Goal: Check status

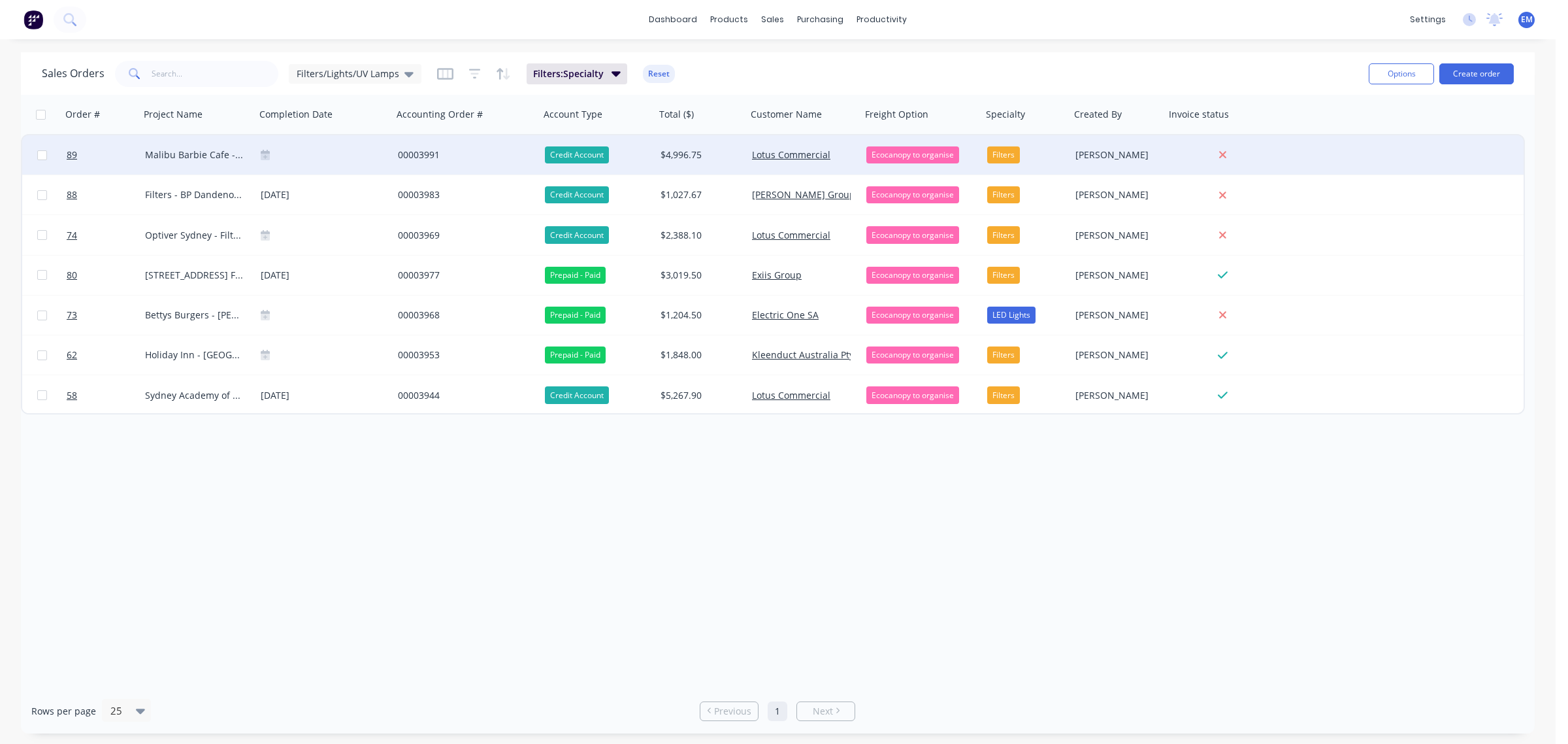
click at [430, 156] on div "00003991" at bounding box center [462, 154] width 130 height 13
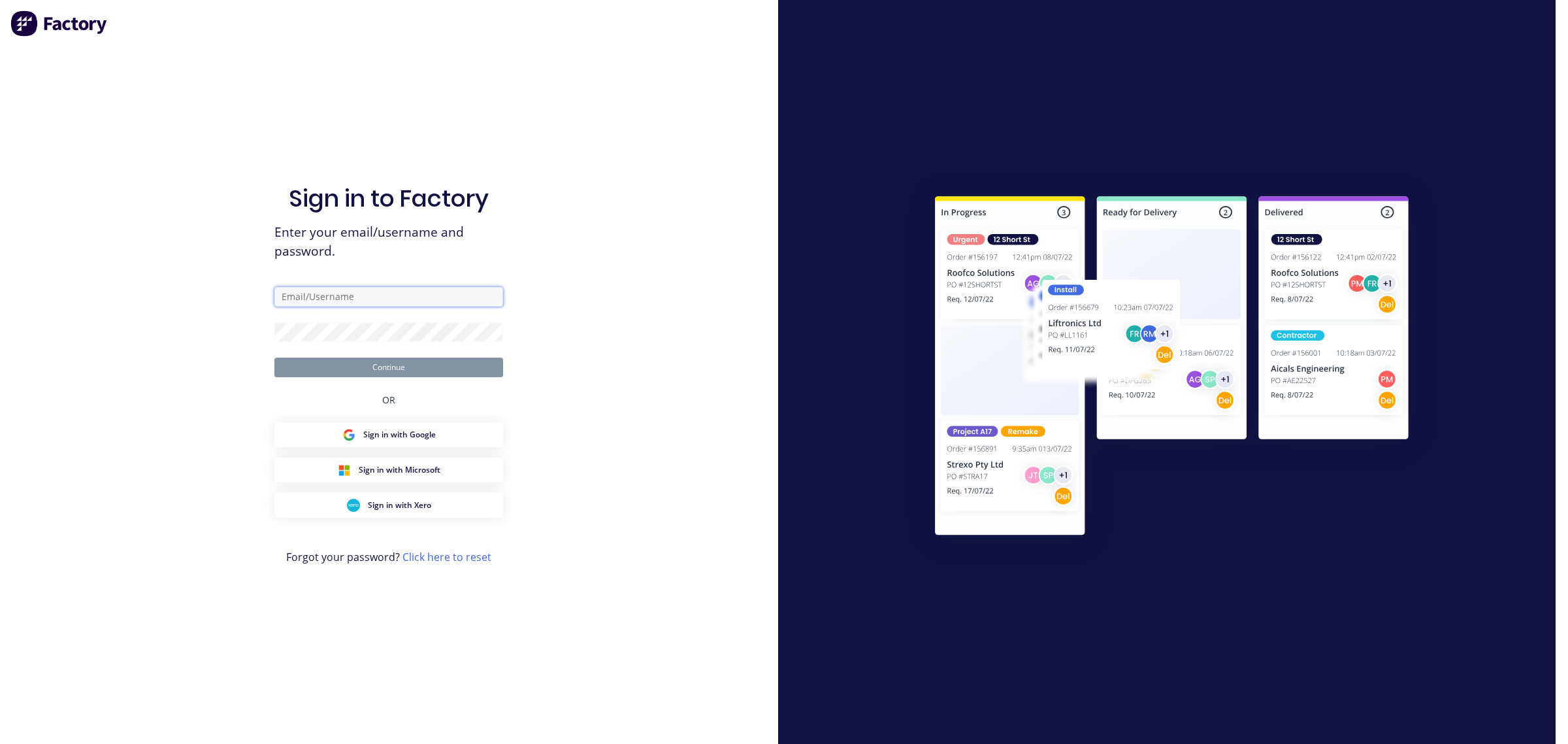
click at [393, 295] on input "text" at bounding box center [389, 297] width 229 height 20
type input "[EMAIL_ADDRESS][PERSON_NAME][DOMAIN_NAME]"
click at [415, 371] on button "Continue" at bounding box center [389, 367] width 229 height 20
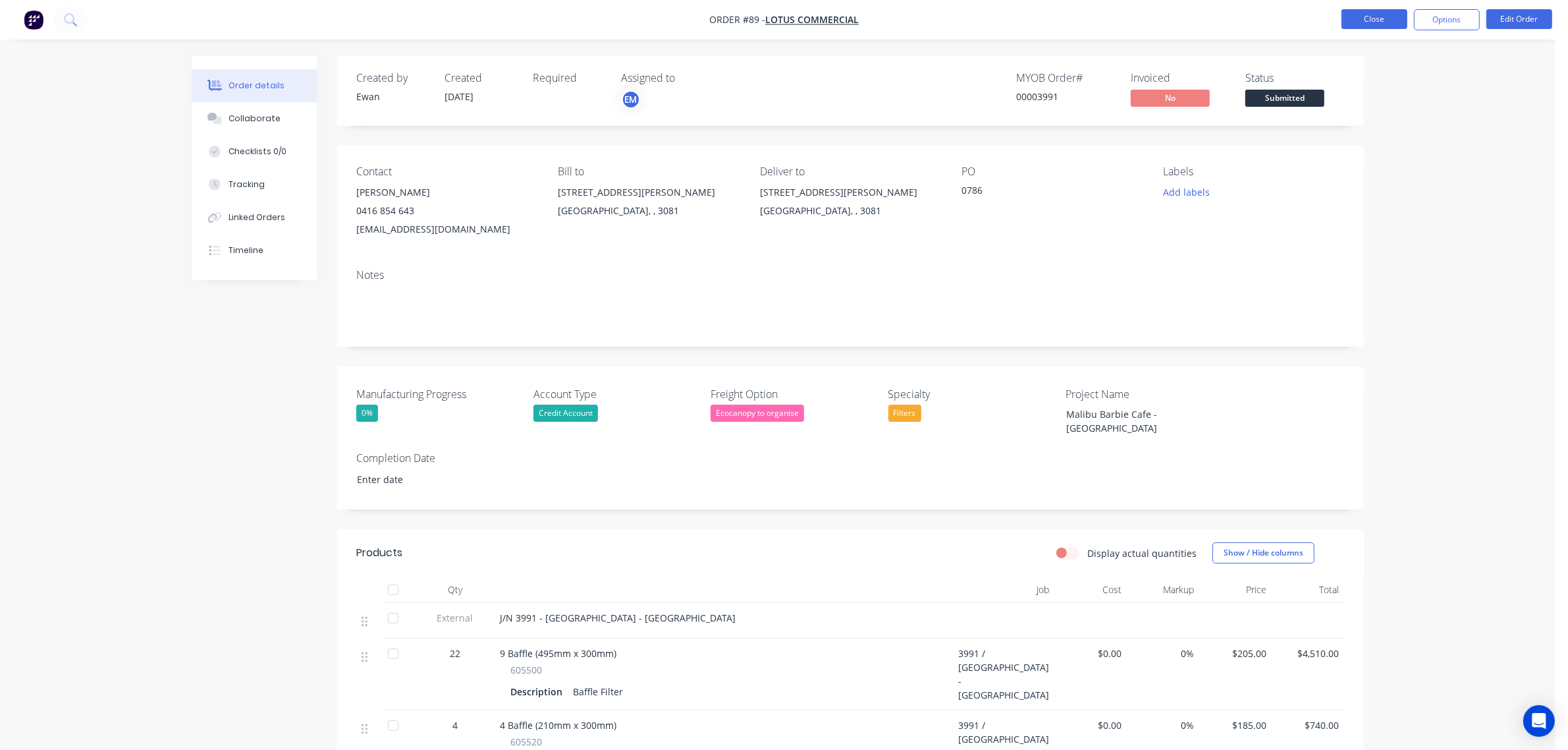
click at [1380, 23] on button "Close" at bounding box center [1375, 19] width 66 height 20
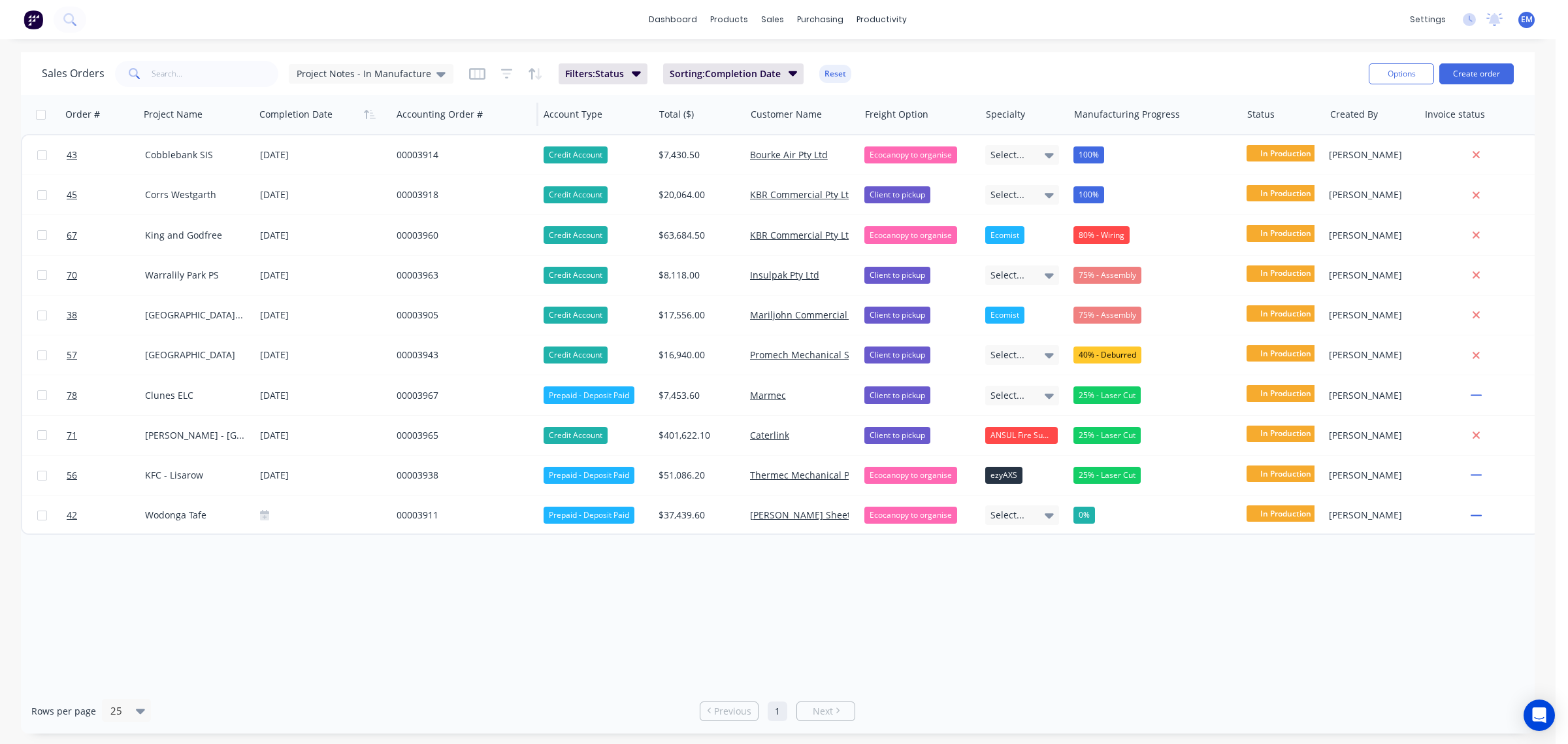
click at [390, 70] on span "Project Notes - In Manufacture" at bounding box center [364, 74] width 135 height 14
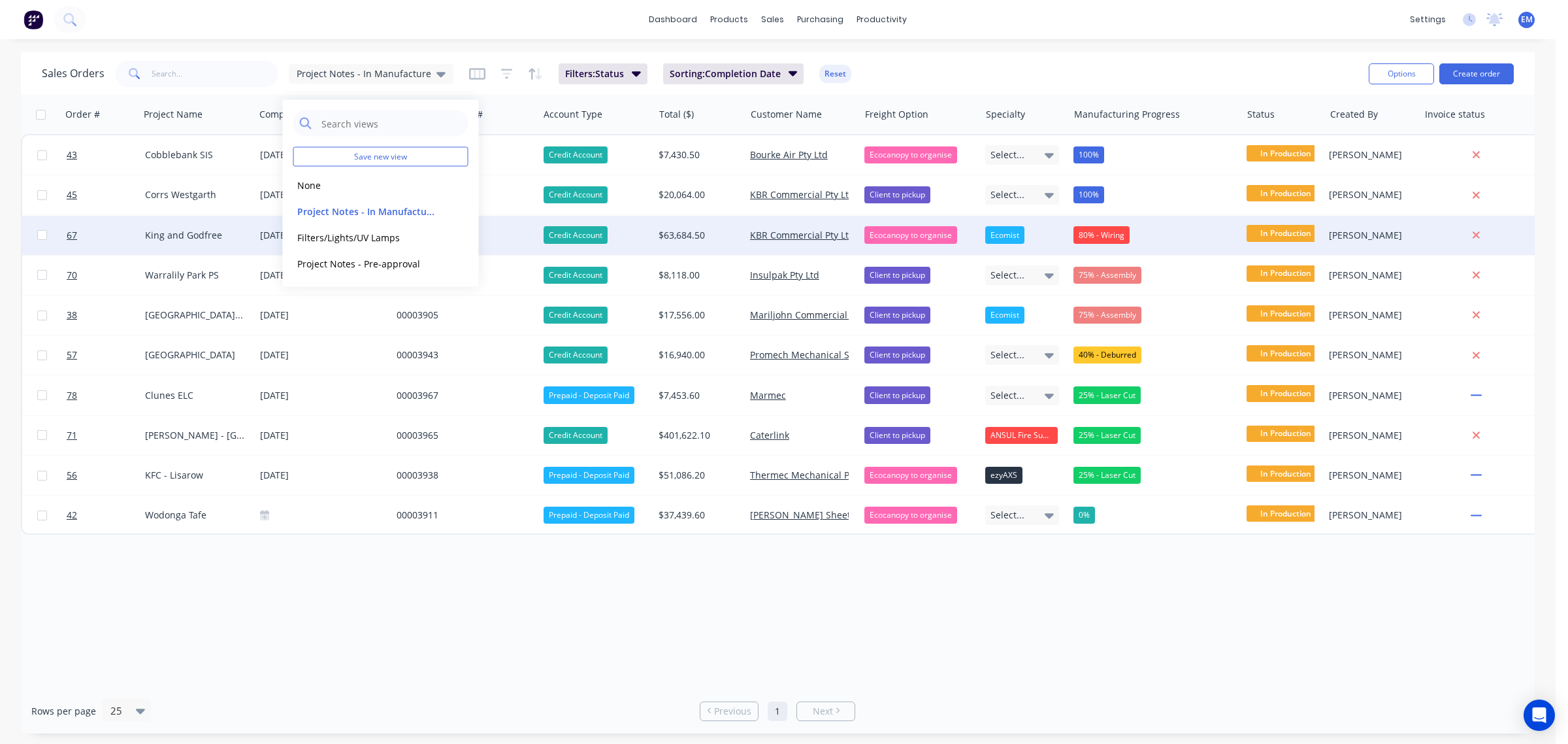
click at [686, 237] on div "$63,684.50" at bounding box center [696, 235] width 77 height 13
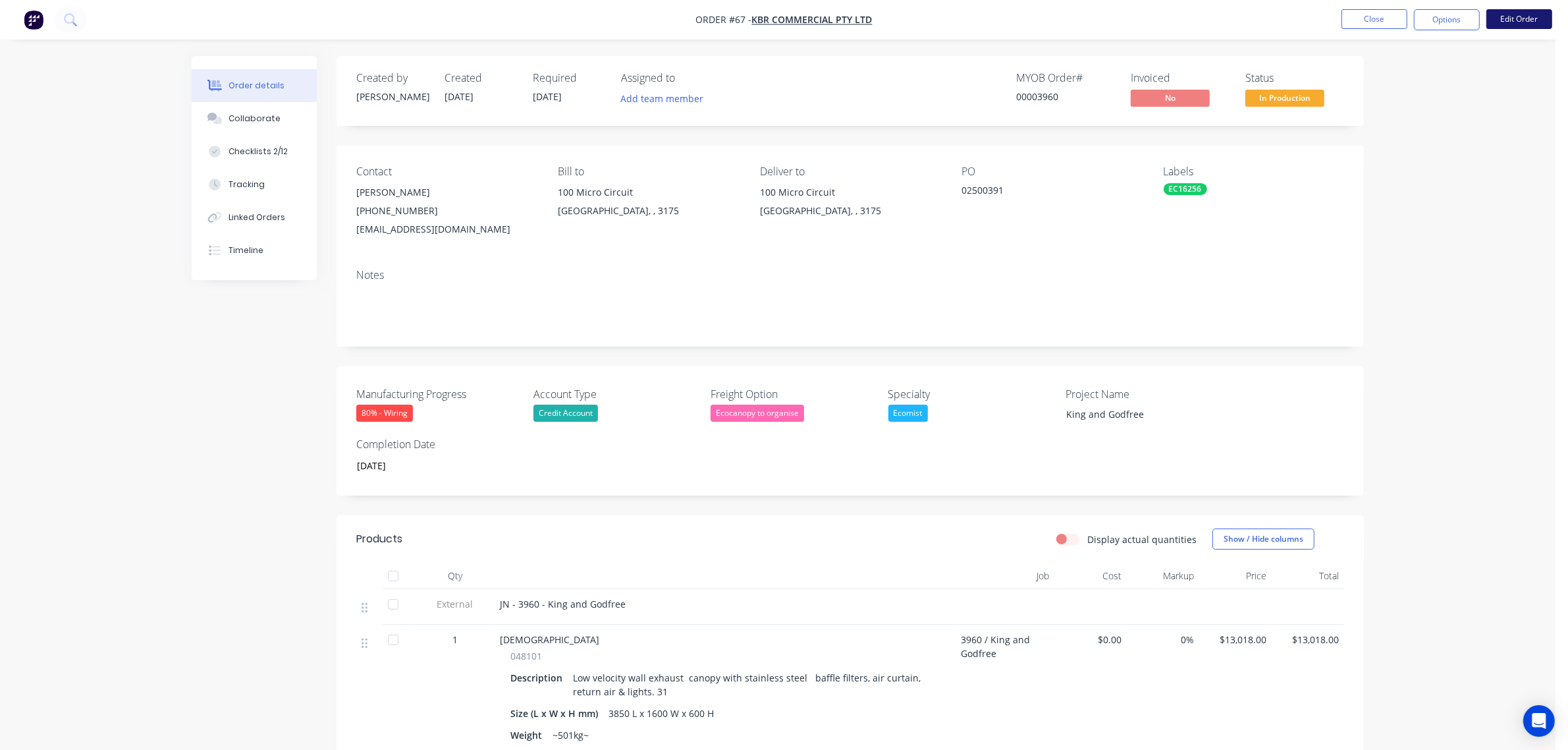
click at [1528, 21] on button "Edit Order" at bounding box center [1519, 19] width 66 height 20
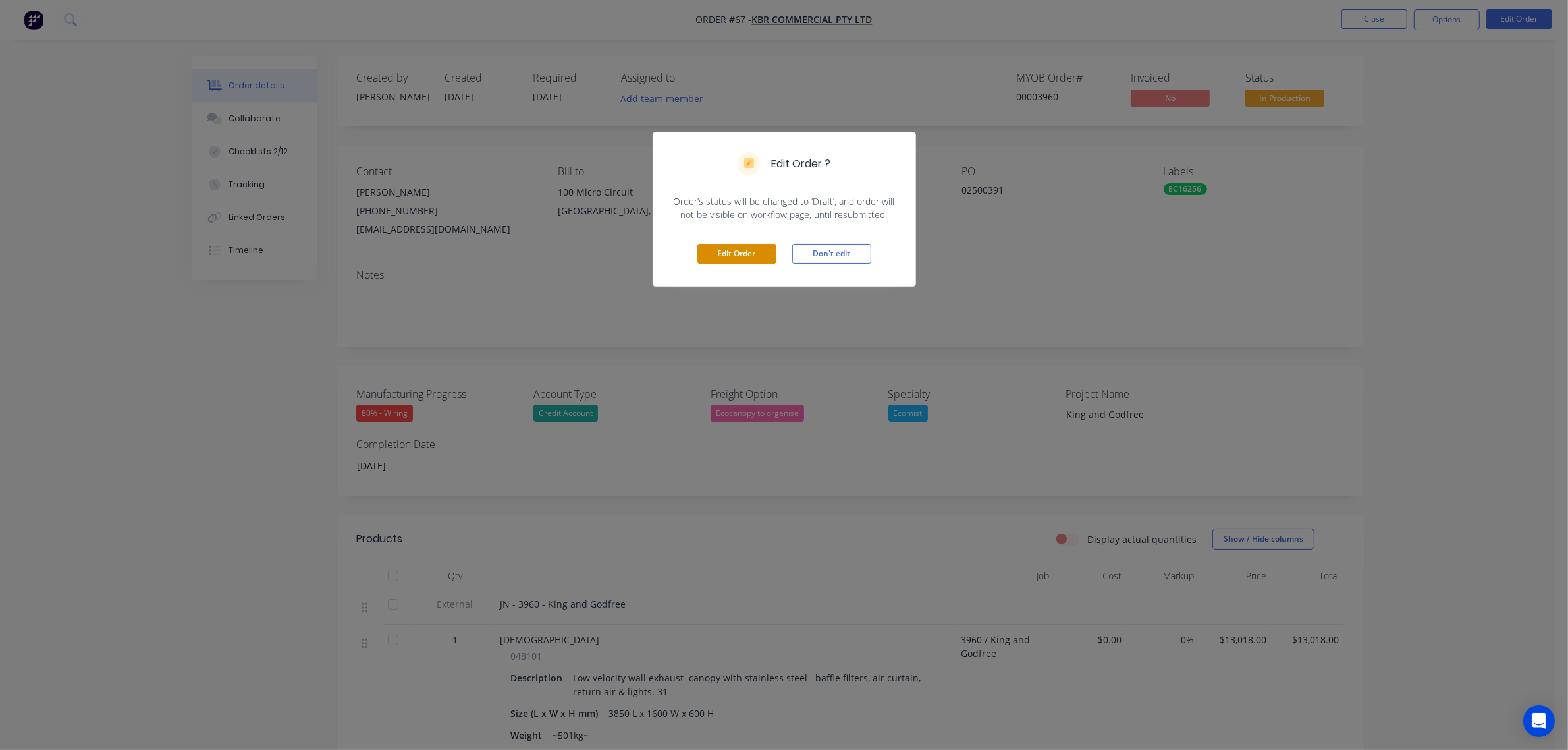
click at [723, 255] on button "Edit Order" at bounding box center [737, 253] width 79 height 20
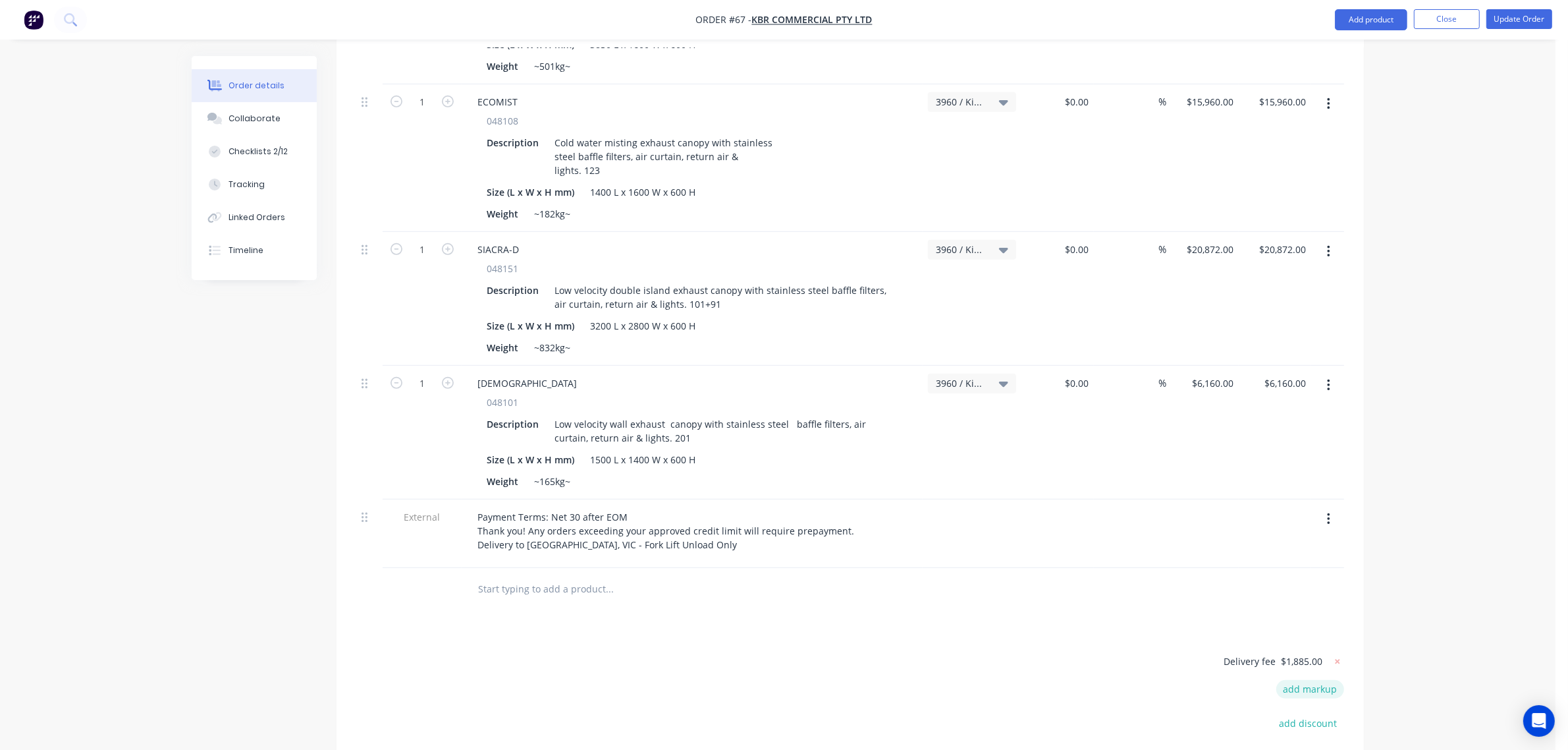
scroll to position [741, 0]
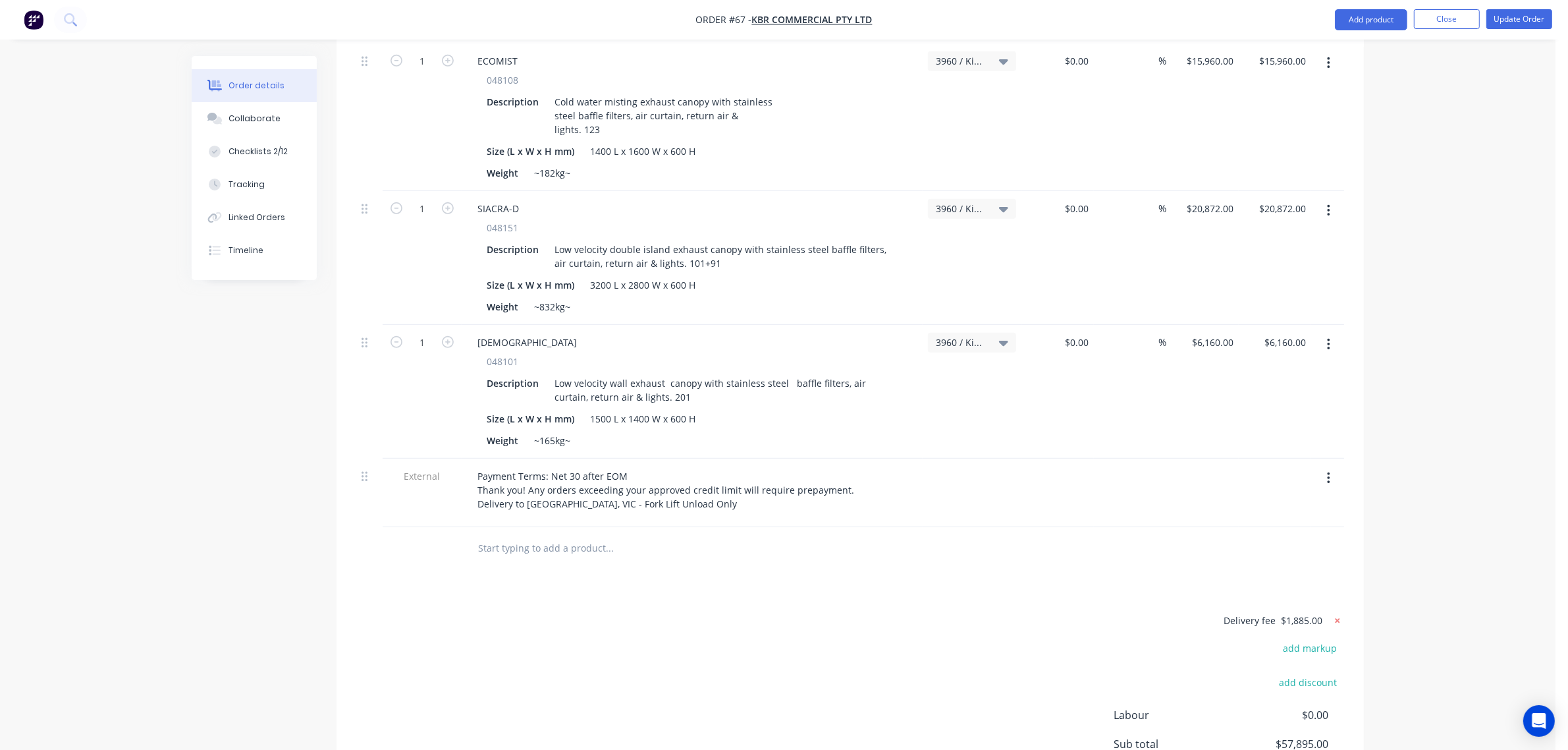
click at [1331, 614] on icon at bounding box center [1337, 620] width 13 height 13
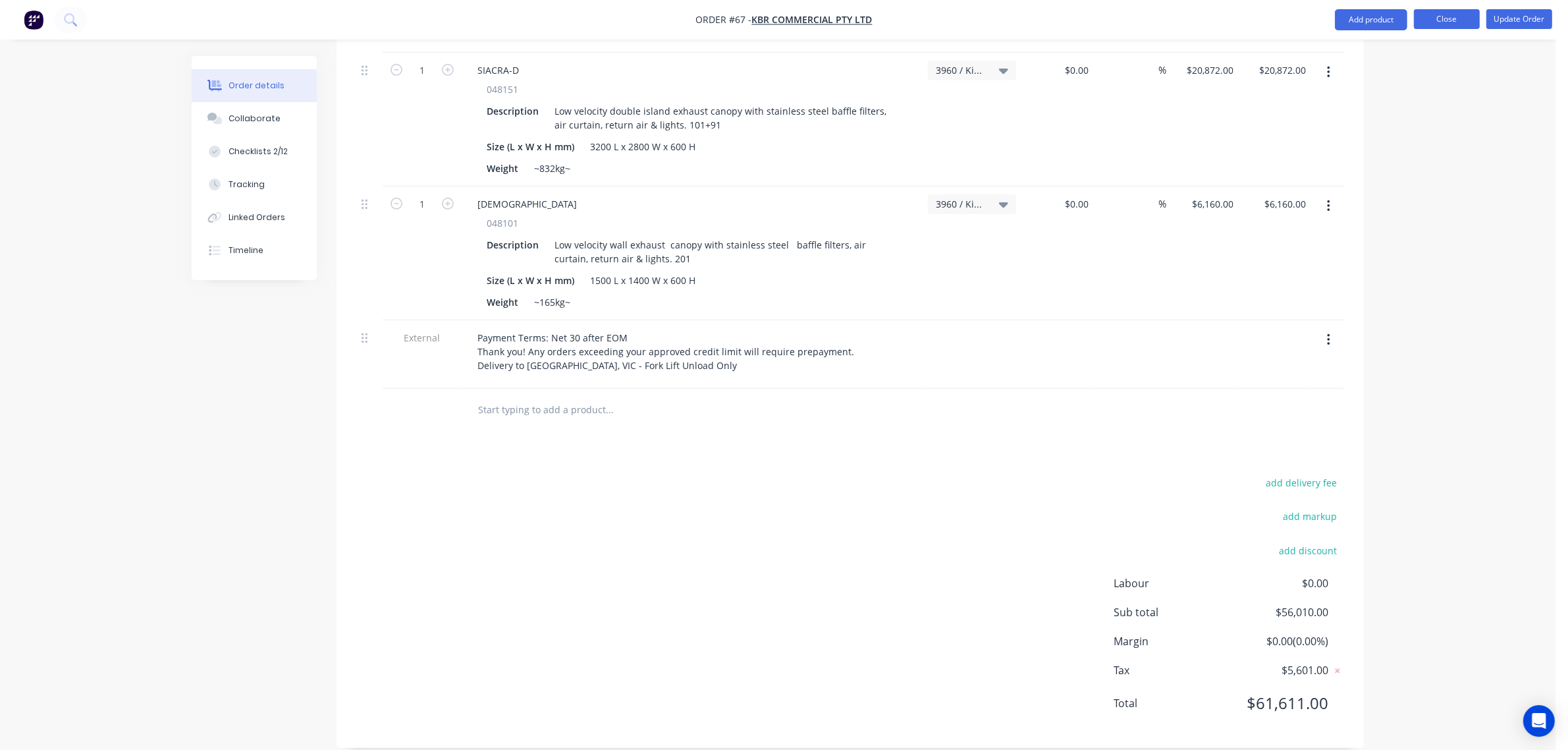
click at [1449, 21] on button "Close" at bounding box center [1447, 19] width 66 height 20
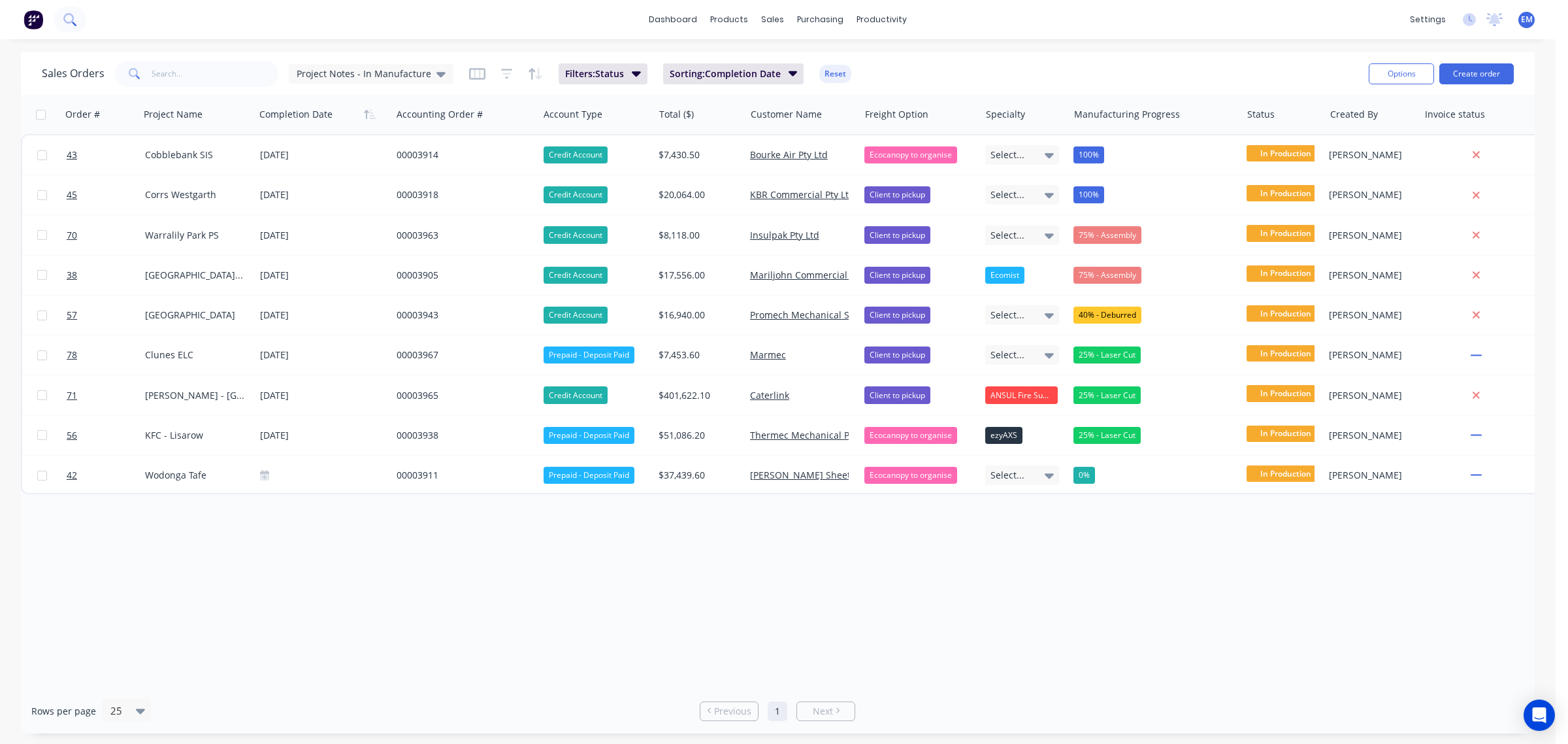
click at [62, 16] on button at bounding box center [70, 20] width 33 height 26
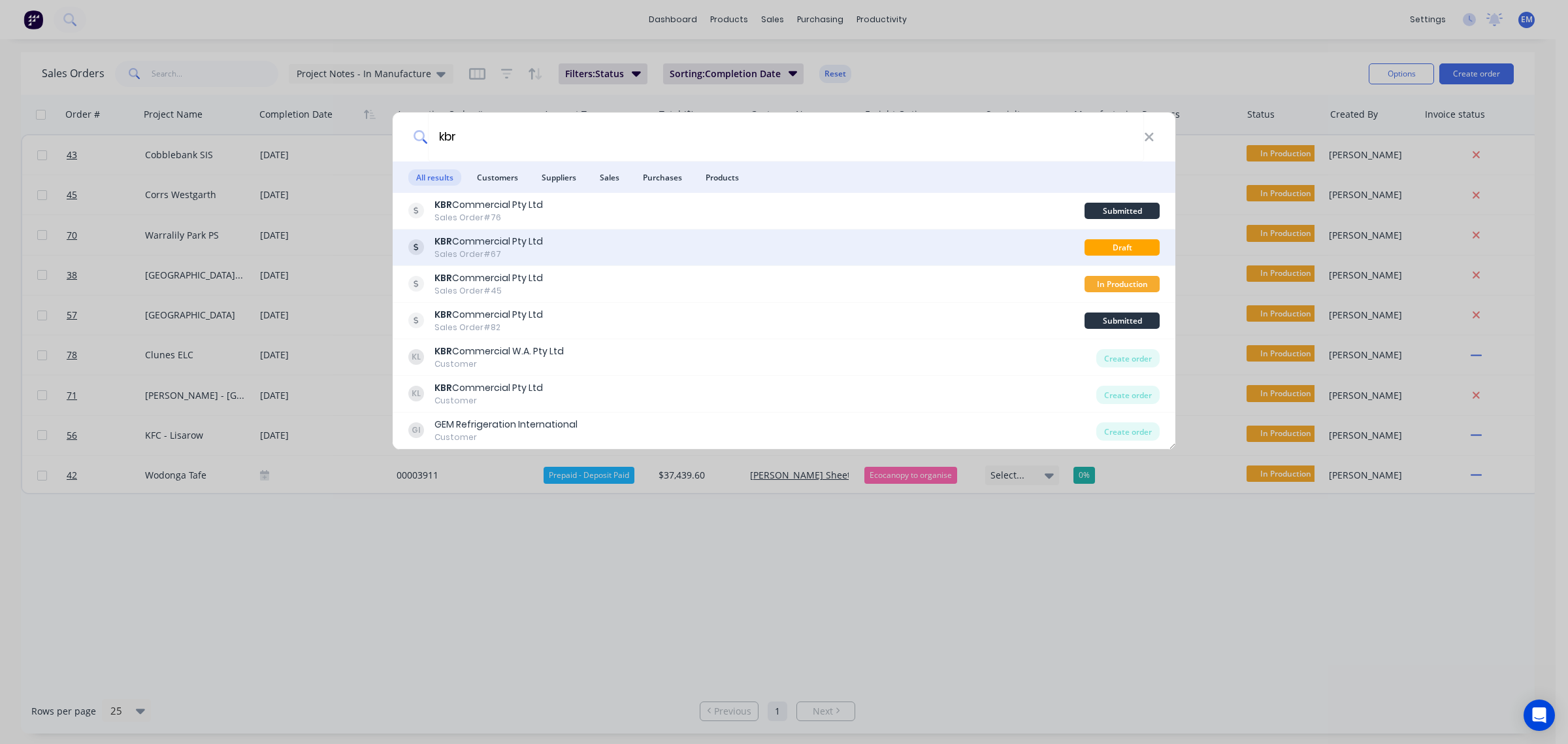
type input "kbr"
click at [572, 259] on div "KBR Commercial Pty Ltd Sales Order #67" at bounding box center [746, 248] width 676 height 26
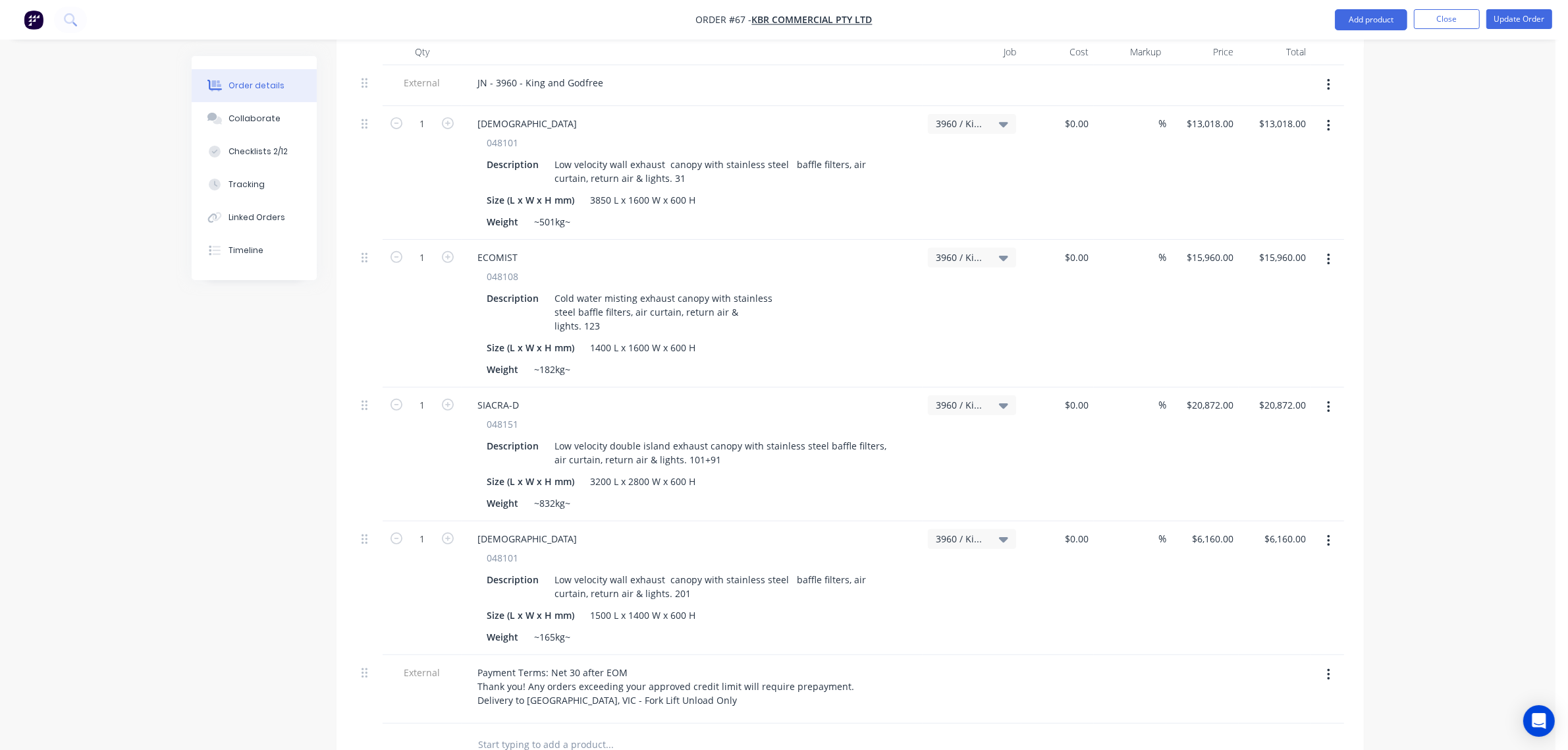
scroll to position [386, 0]
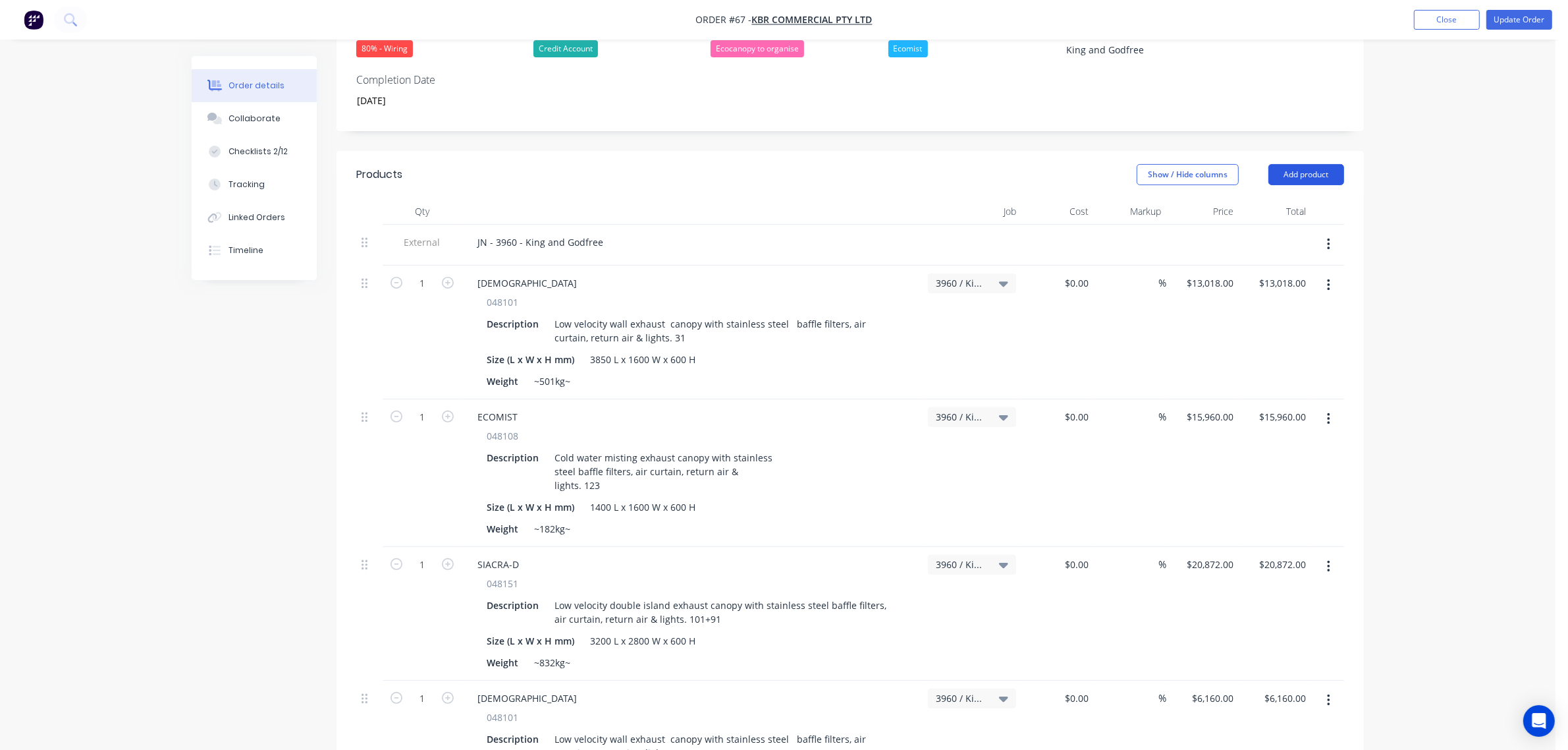
click at [1329, 164] on button "Add product" at bounding box center [1305, 174] width 75 height 21
click at [1303, 382] on div "Notes (External)" at bounding box center [1281, 392] width 101 height 19
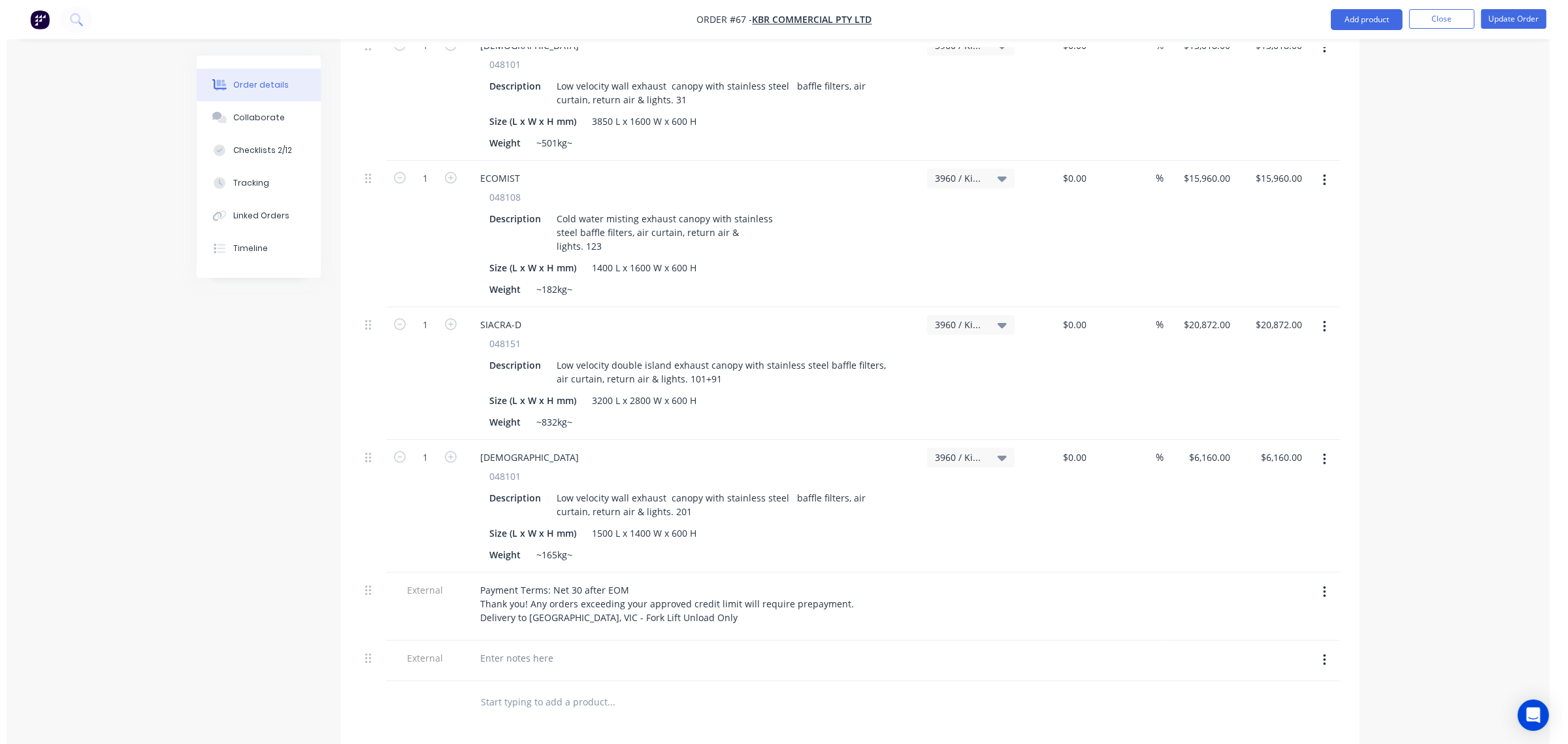
scroll to position [709, 0]
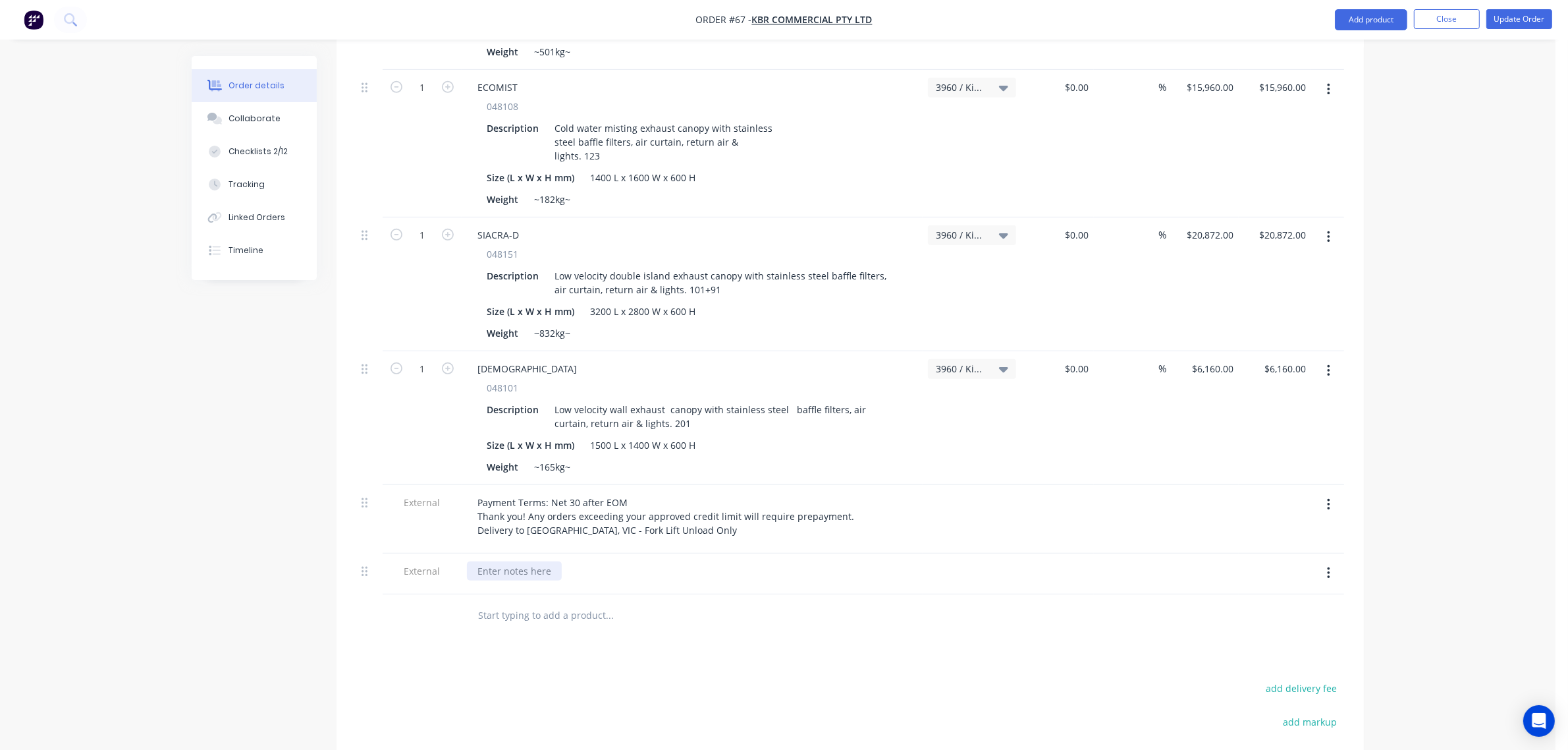
click at [525, 561] on div at bounding box center [514, 571] width 94 height 19
click at [599, 647] on div "Products Show / Hide columns Add product Qty Job Cost Markup Price Total Extern…" at bounding box center [849, 387] width 1027 height 1132
click at [1528, 24] on button "Update Order" at bounding box center [1519, 19] width 66 height 20
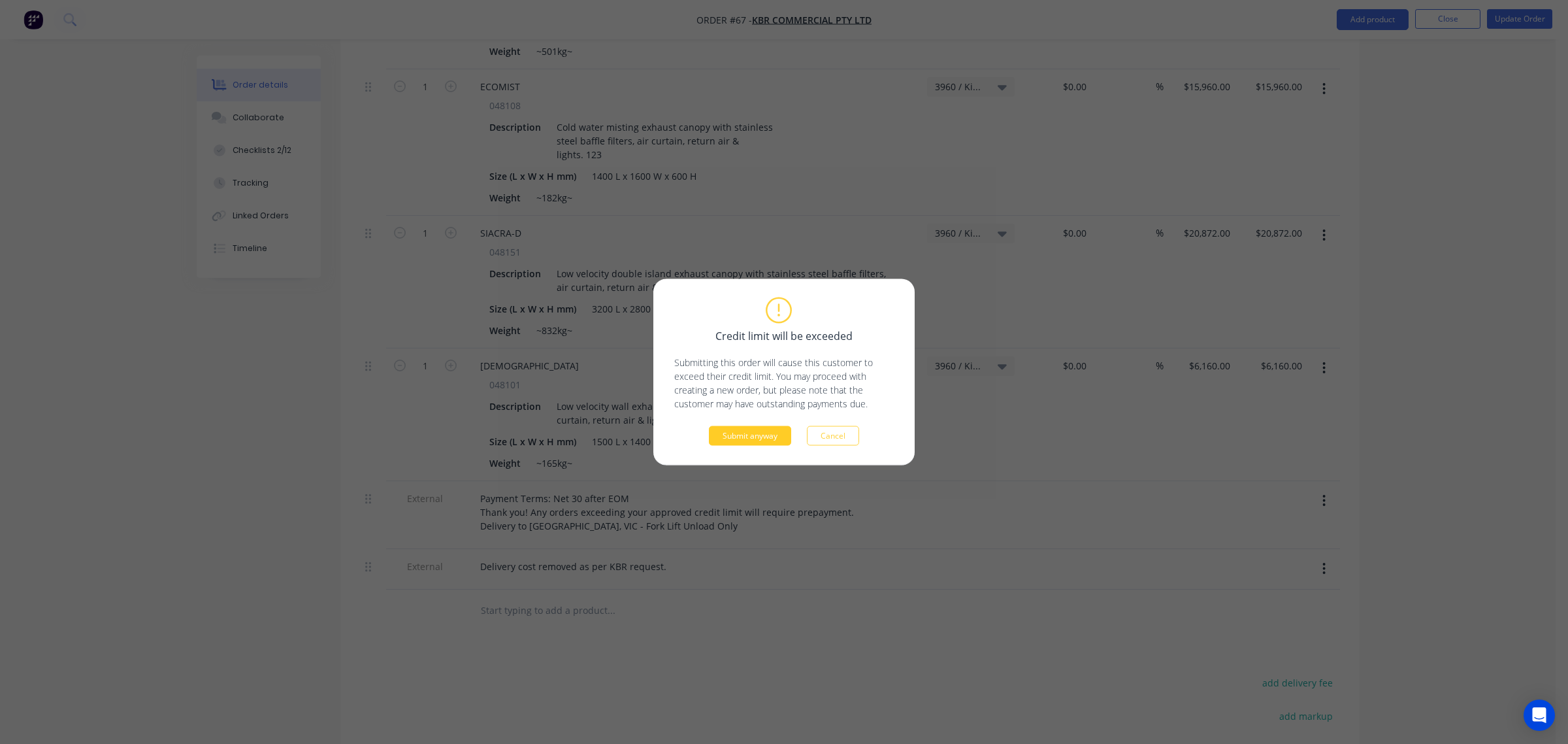
click at [768, 440] on button "Submit anyway" at bounding box center [750, 435] width 83 height 20
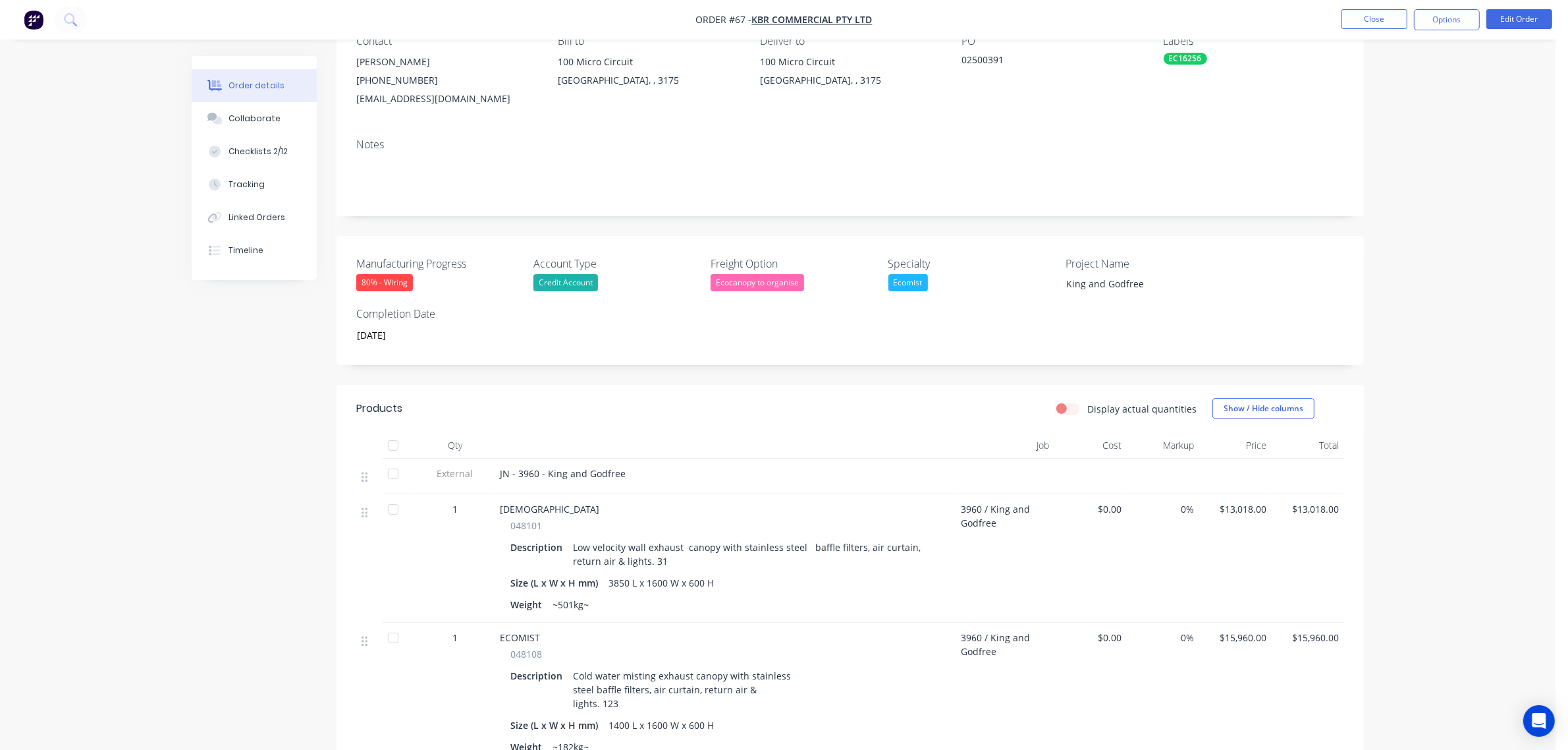
scroll to position [0, 0]
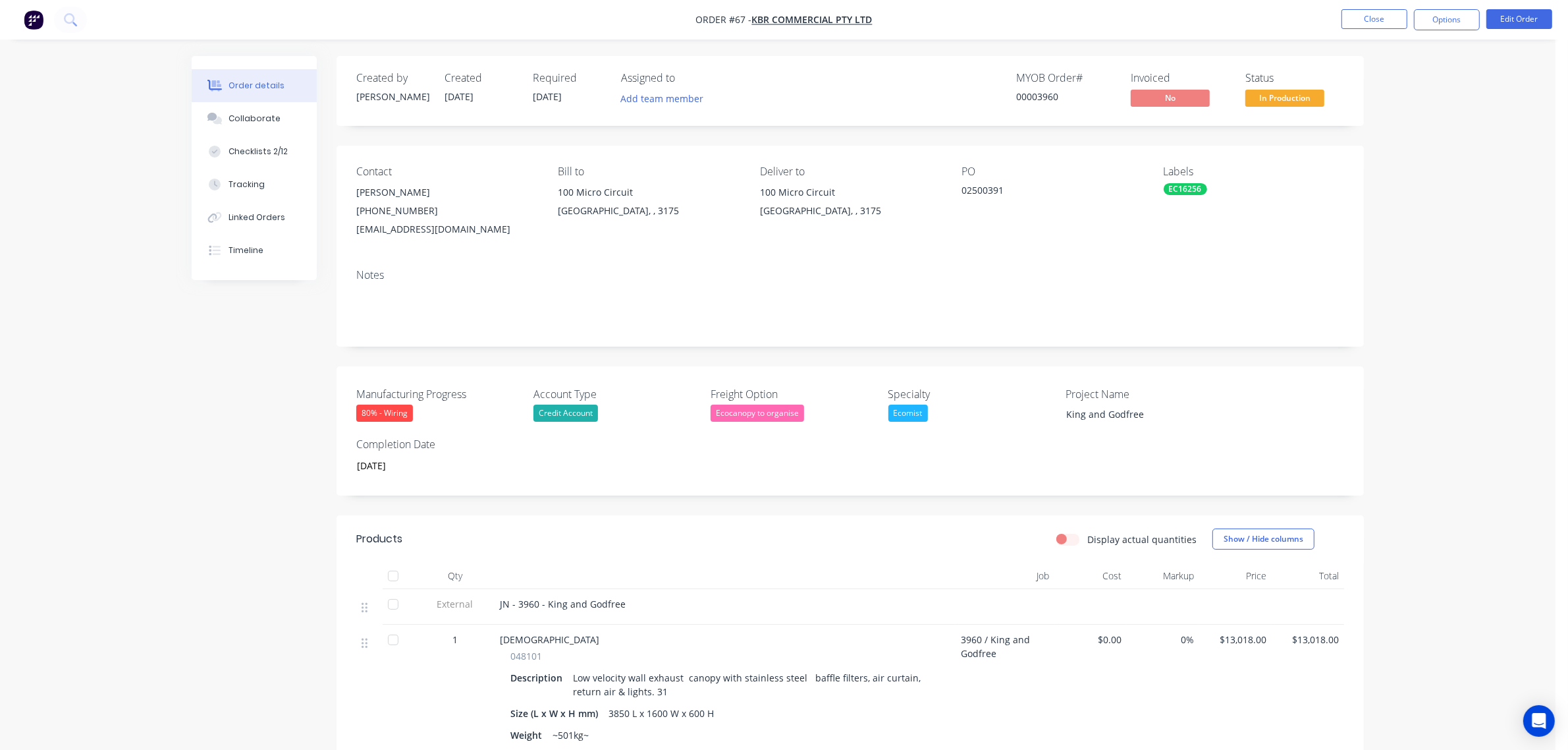
click at [1487, 225] on div "Order details Collaborate Checklists 2/12 Tracking Linked Orders Timeline Order…" at bounding box center [777, 742] width 1556 height 1485
click at [1383, 21] on button "Close" at bounding box center [1375, 19] width 66 height 20
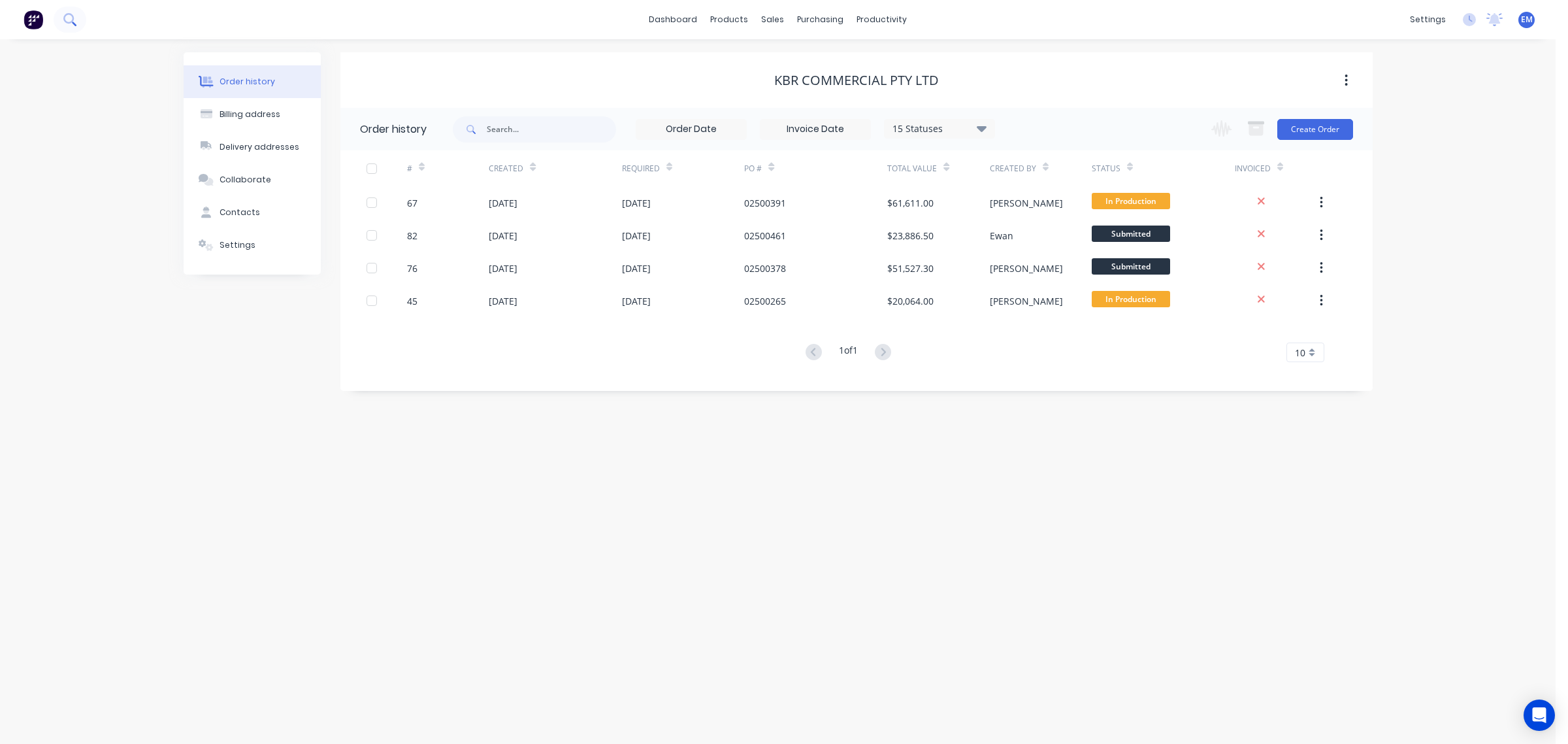
click at [75, 28] on button at bounding box center [70, 20] width 33 height 26
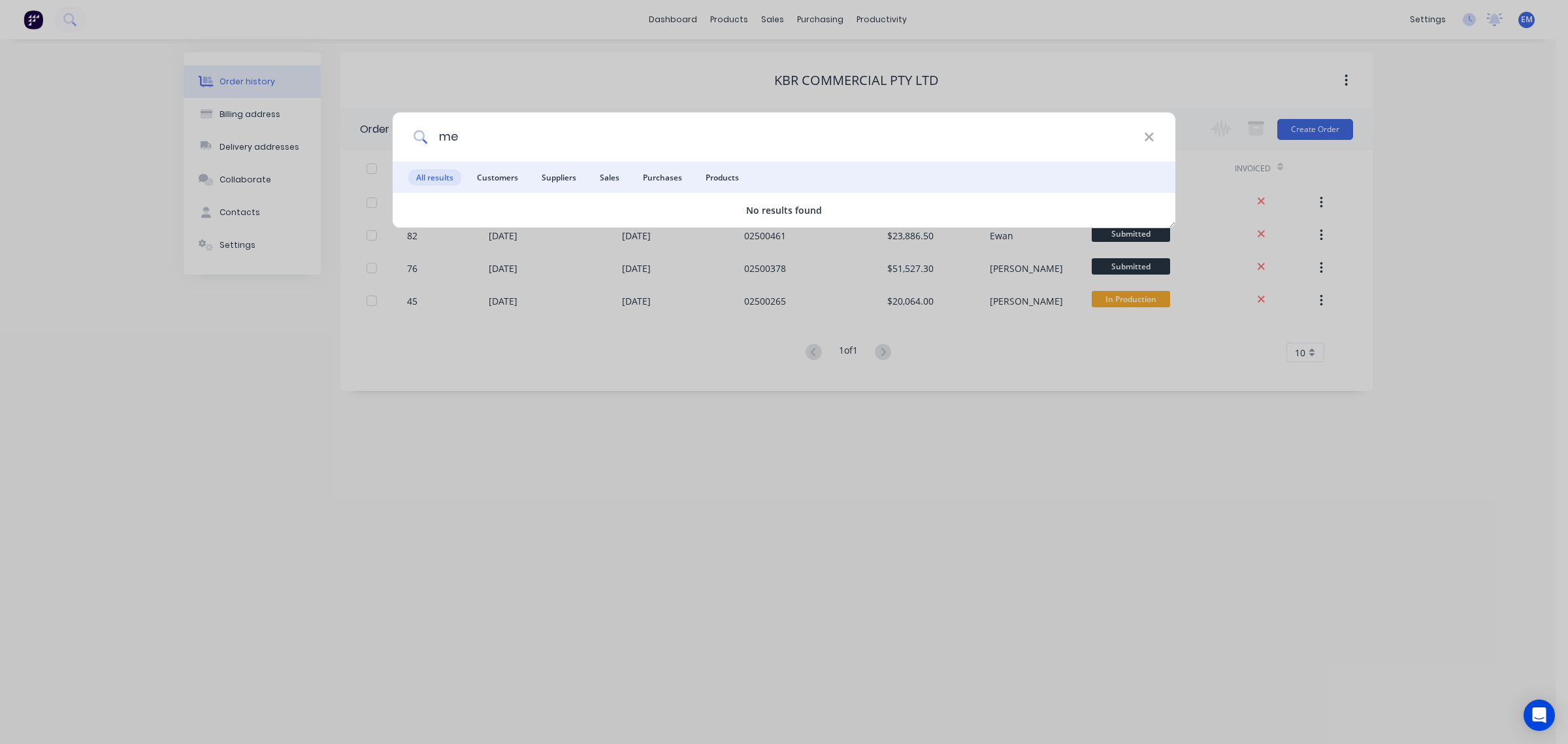
type input "m"
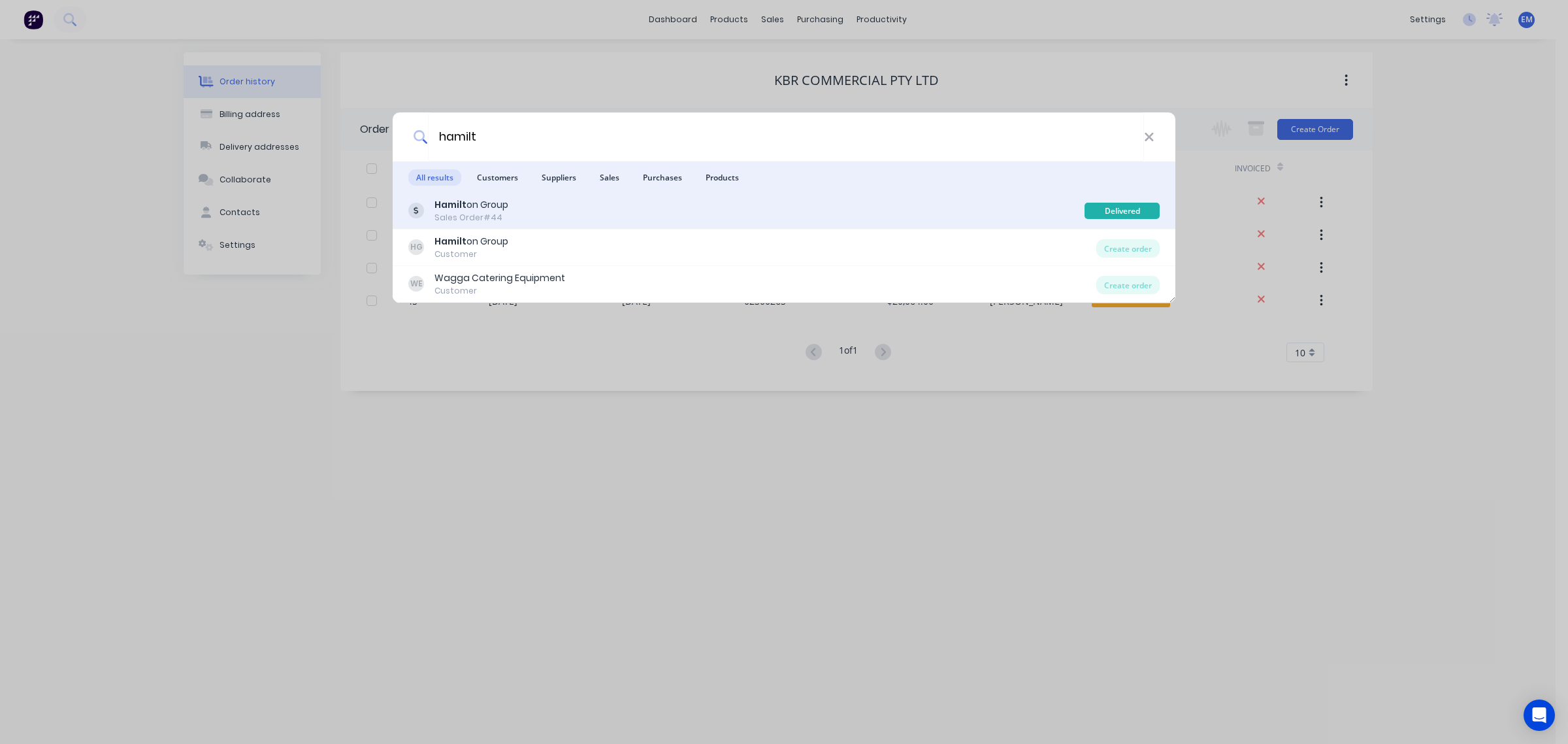
type input "hamilt"
click at [552, 208] on div "Hamilt on Group Sales Order #44" at bounding box center [746, 211] width 676 height 26
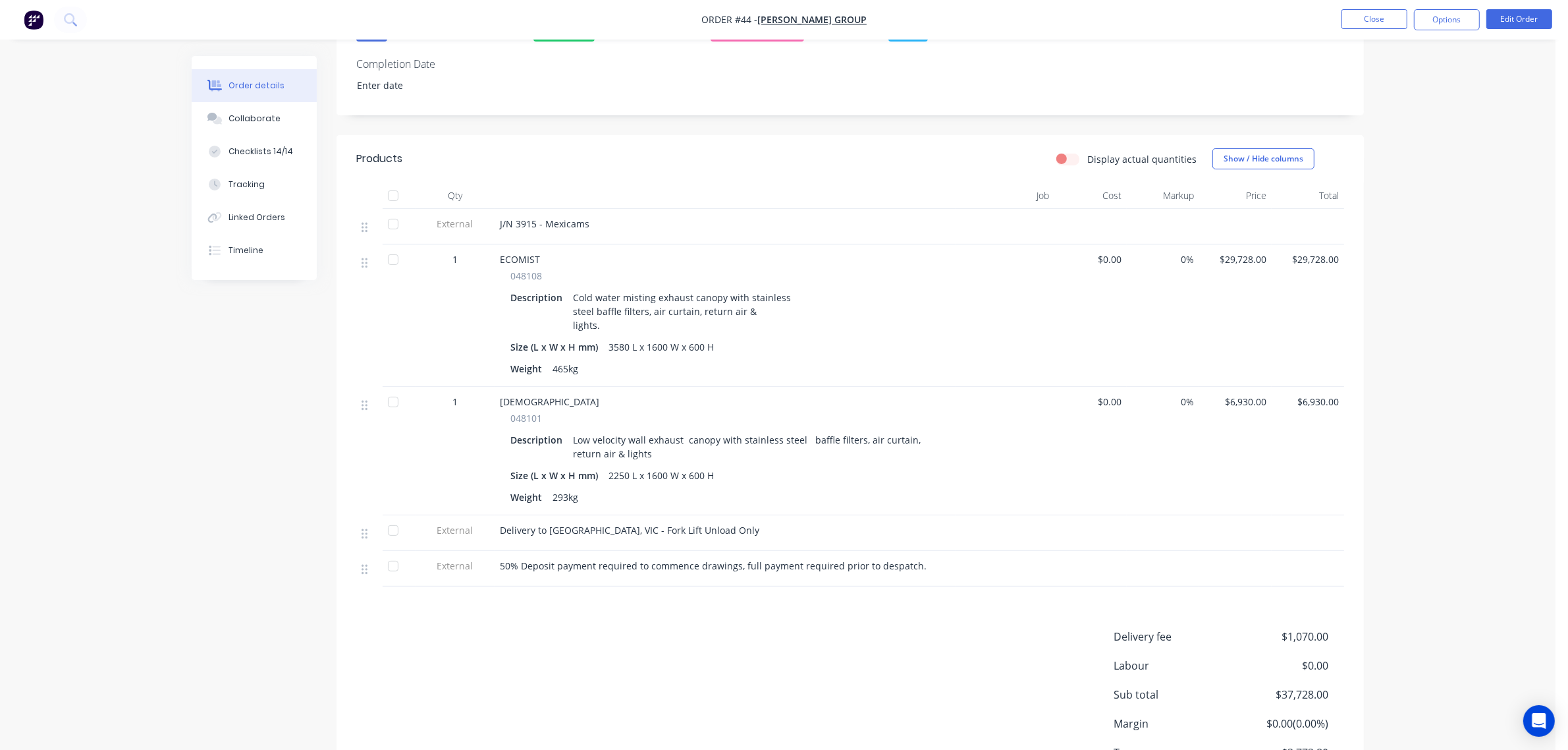
scroll to position [386, 0]
click at [1360, 23] on button "Close" at bounding box center [1375, 19] width 66 height 20
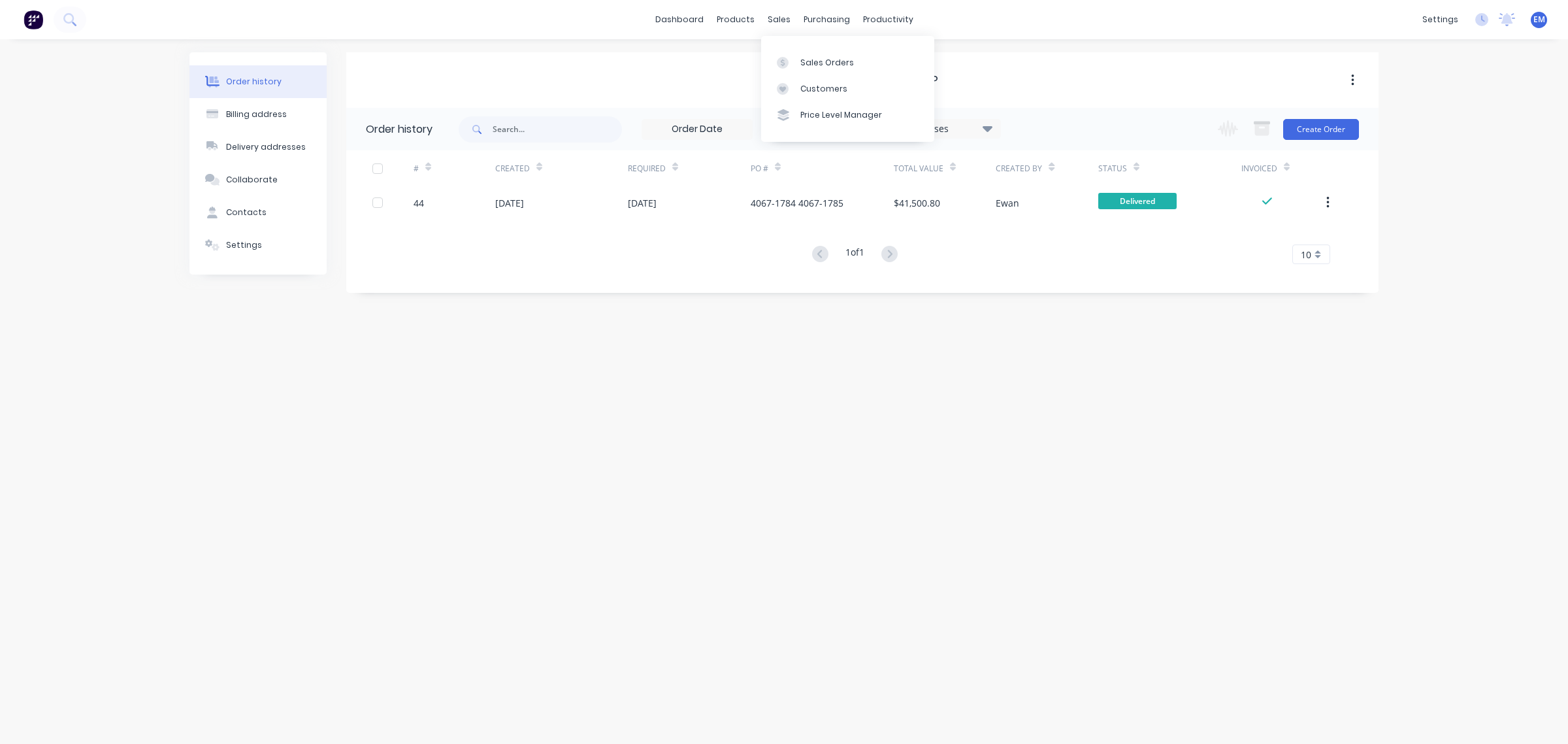
click at [782, 23] on div "sales" at bounding box center [779, 19] width 36 height 20
click at [791, 67] on div at bounding box center [786, 63] width 20 height 12
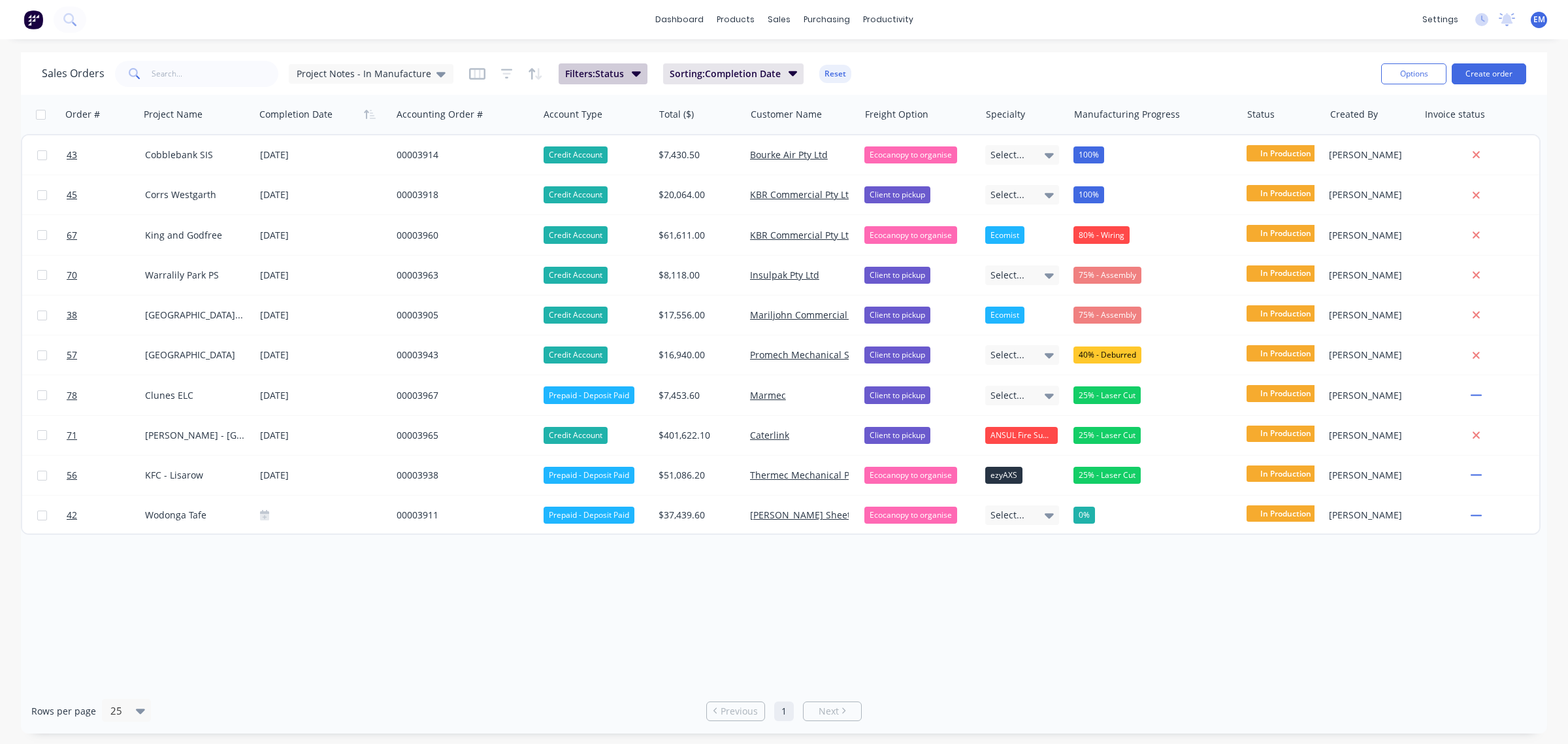
click at [579, 79] on span "Filters: Status" at bounding box center [594, 73] width 58 height 13
click at [446, 77] on div "Project Notes - In Manufacture" at bounding box center [371, 73] width 164 height 20
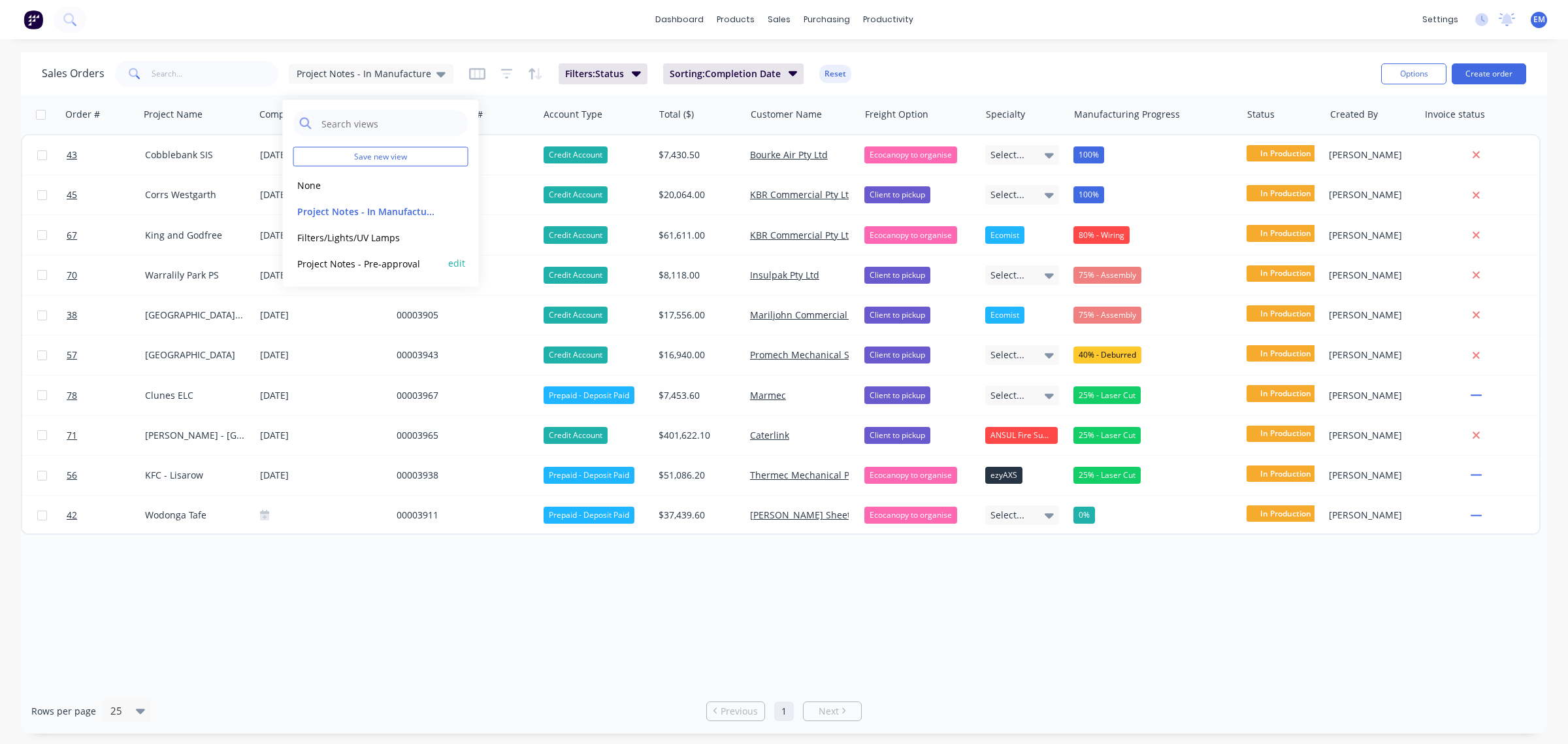
click at [402, 260] on button "Project Notes - Pre-approval" at bounding box center [367, 262] width 149 height 15
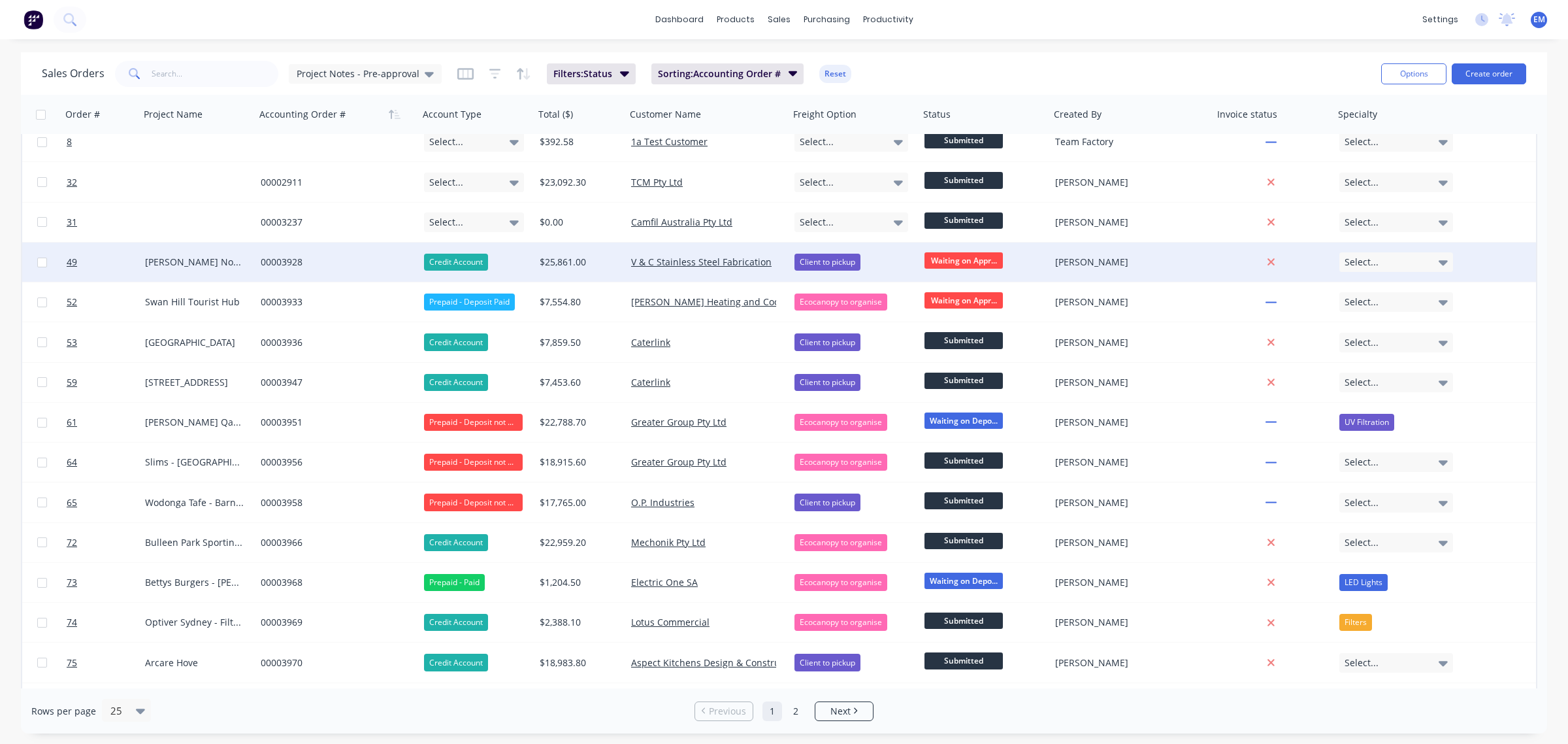
scroll to position [82, 0]
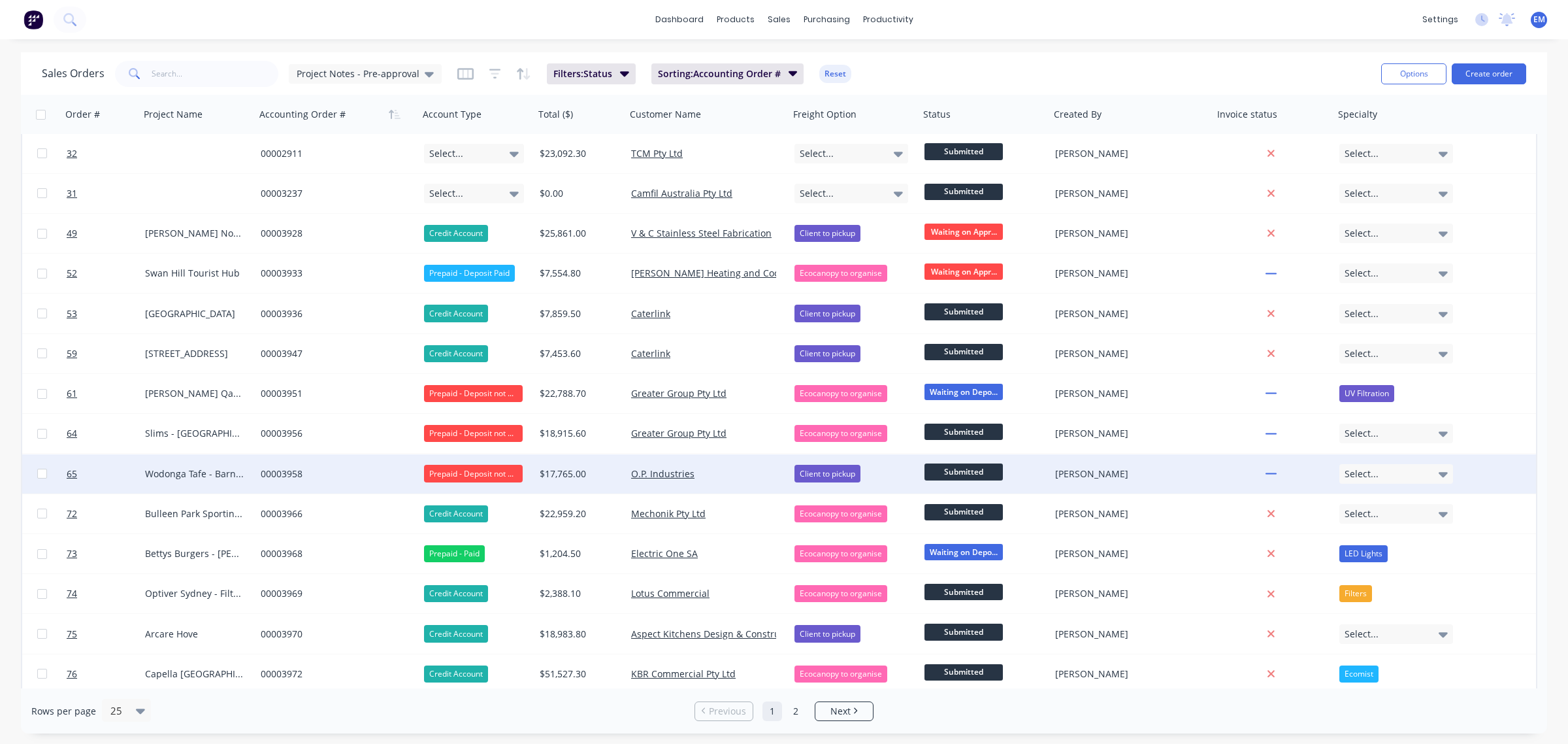
click at [480, 467] on div "Prepaid - Deposit not Paid" at bounding box center [473, 473] width 99 height 17
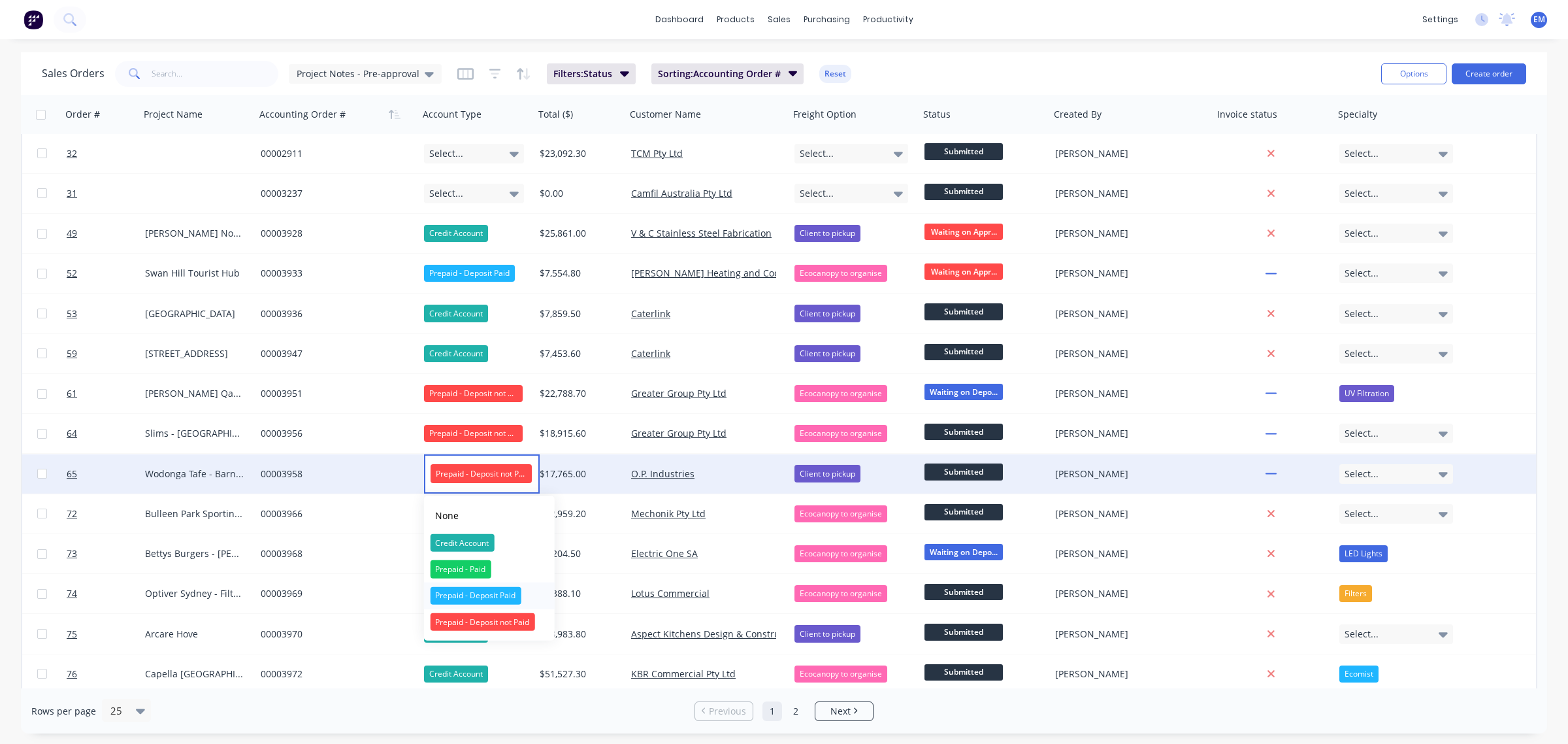
click at [484, 590] on div "Prepaid - Deposit Paid" at bounding box center [475, 595] width 91 height 18
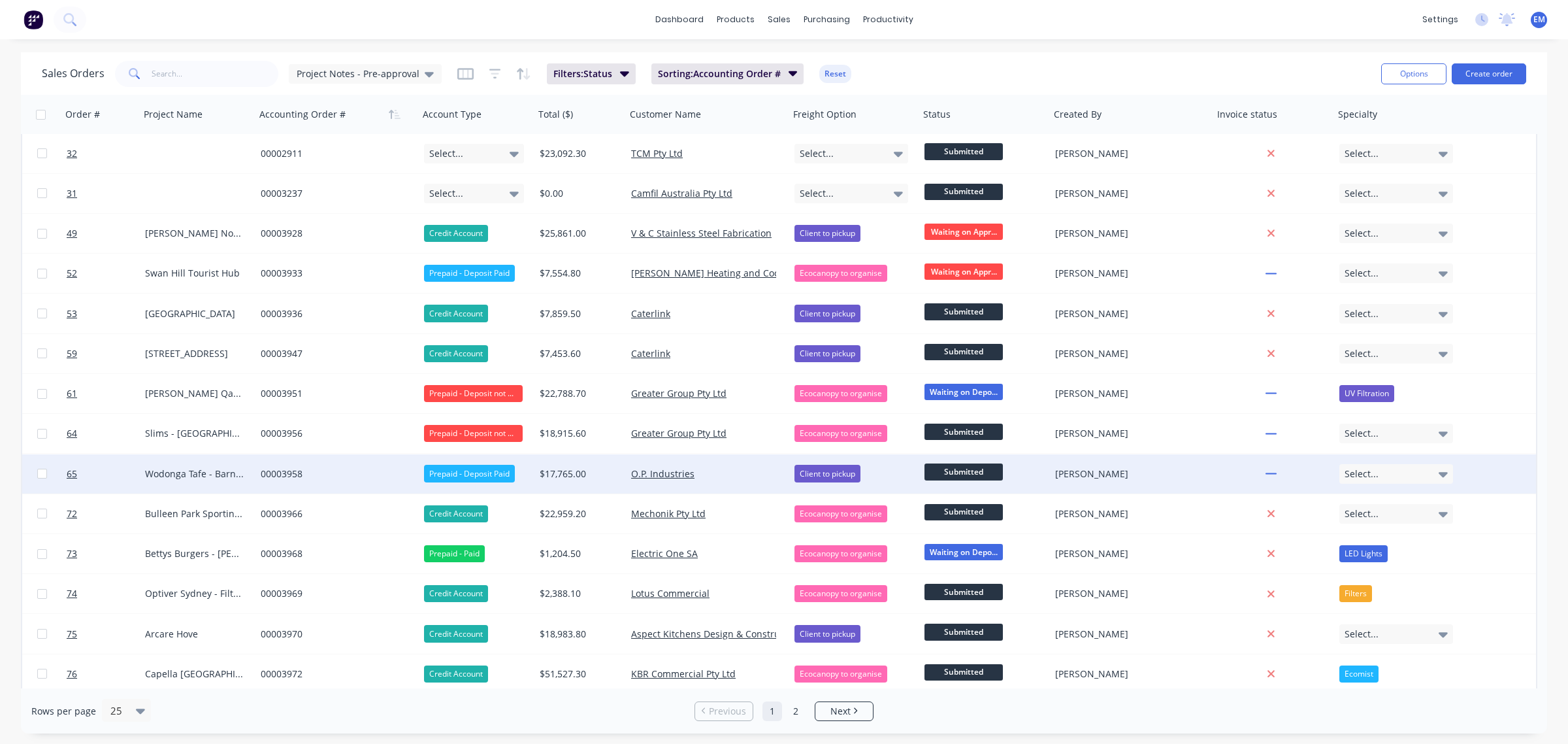
click at [967, 472] on span "Submitted" at bounding box center [963, 471] width 78 height 16
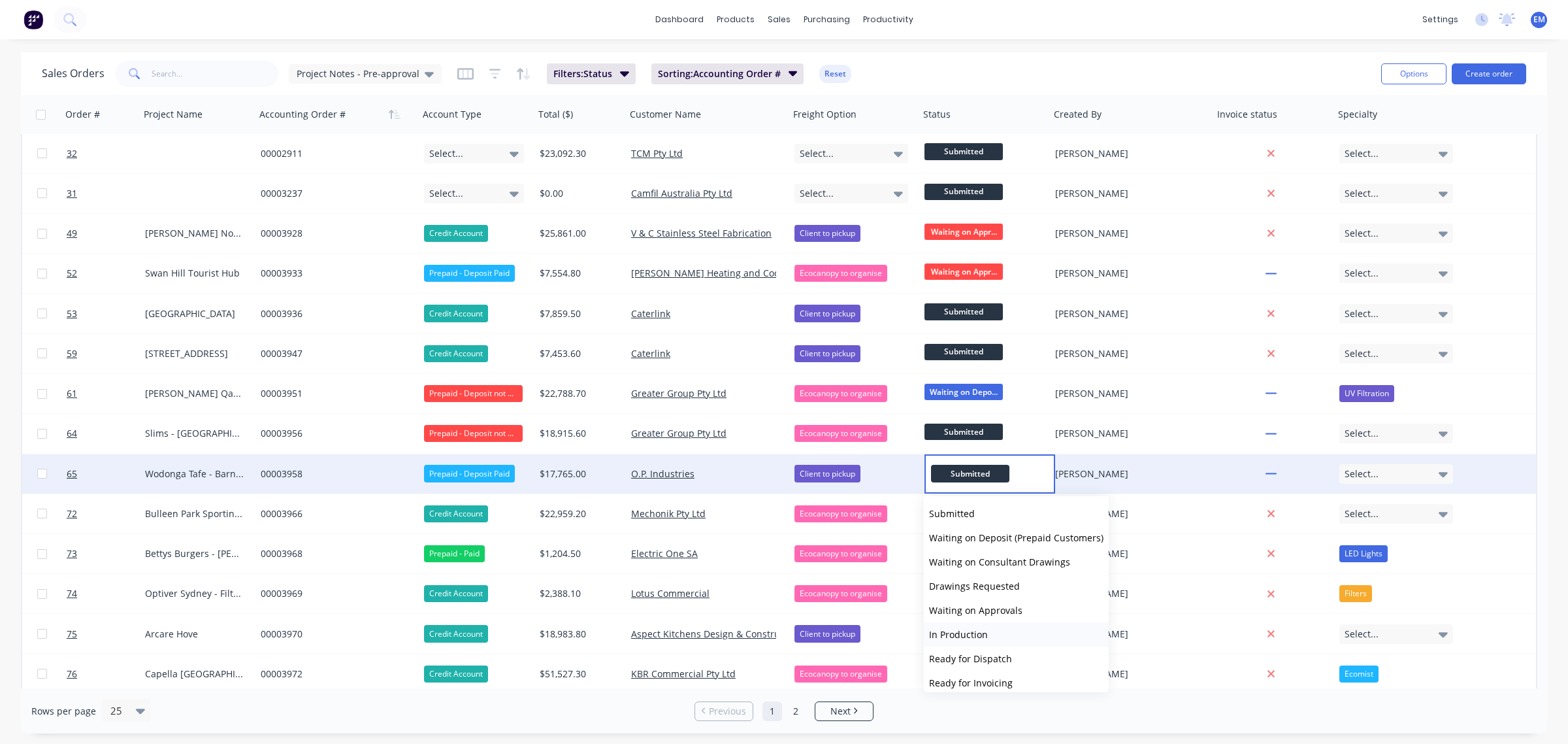
click at [985, 630] on span "In Production" at bounding box center [959, 634] width 58 height 12
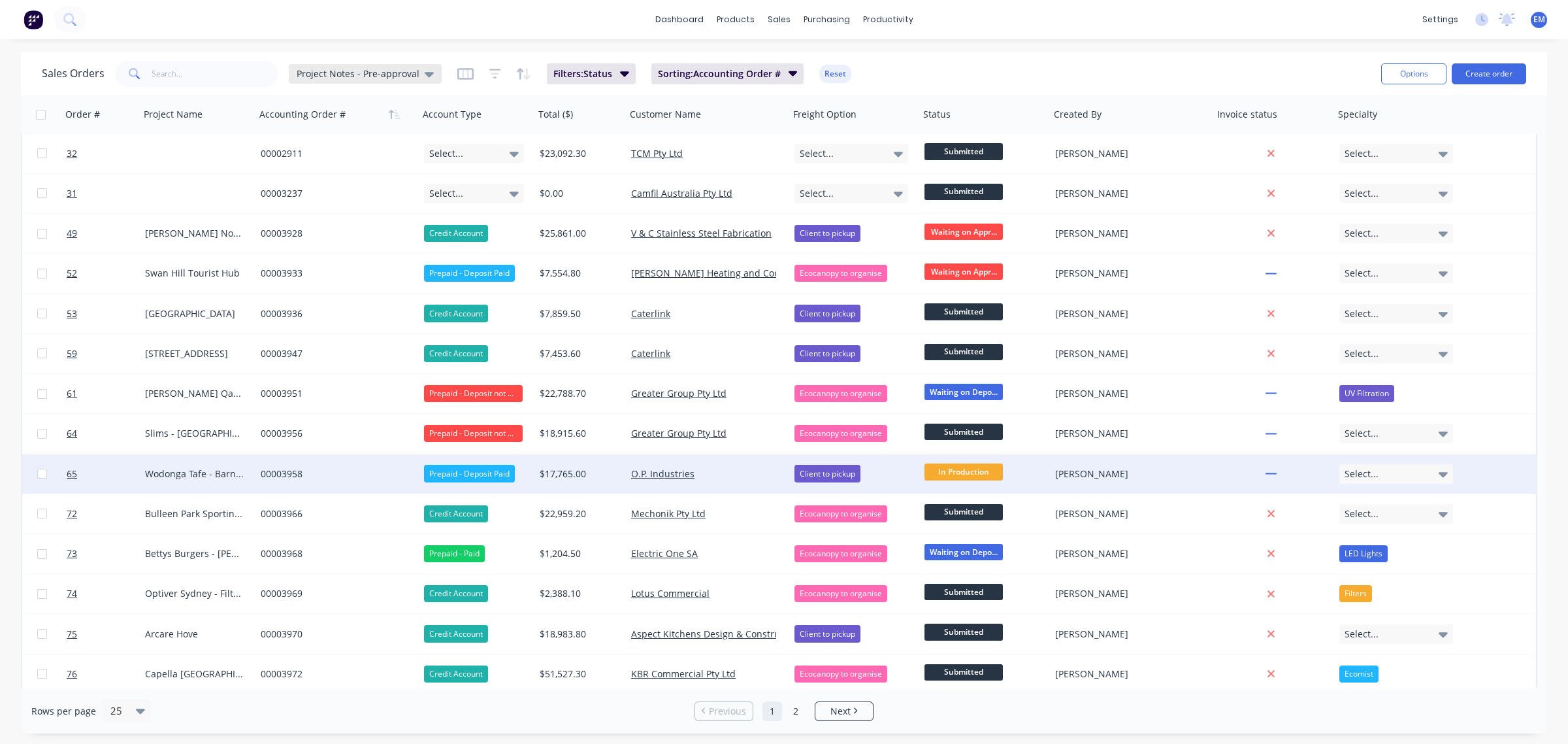
click at [433, 72] on div "Project Notes - Pre-approval" at bounding box center [365, 73] width 153 height 20
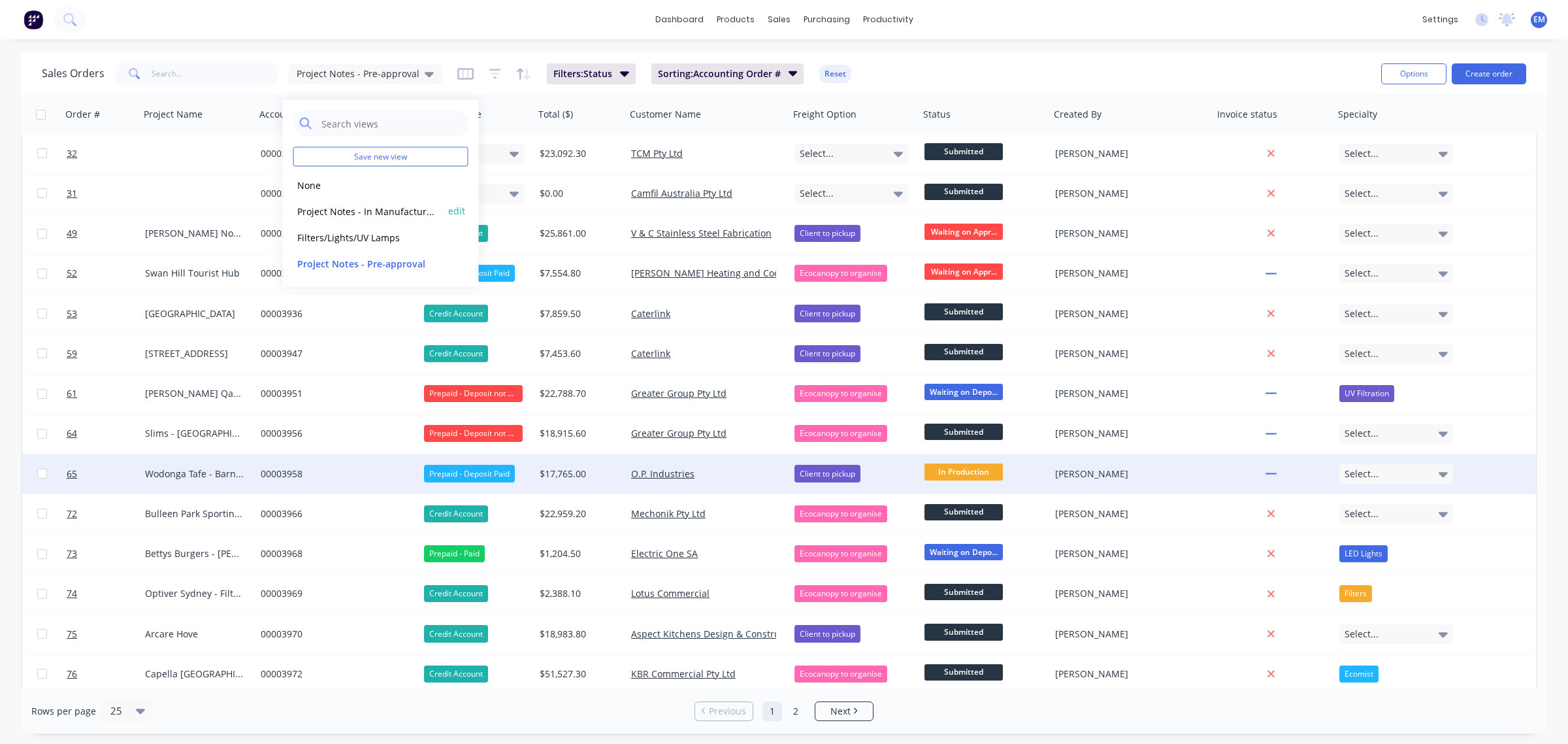
click at [415, 207] on button "Project Notes - In Manufacture (Default)" at bounding box center [367, 210] width 149 height 15
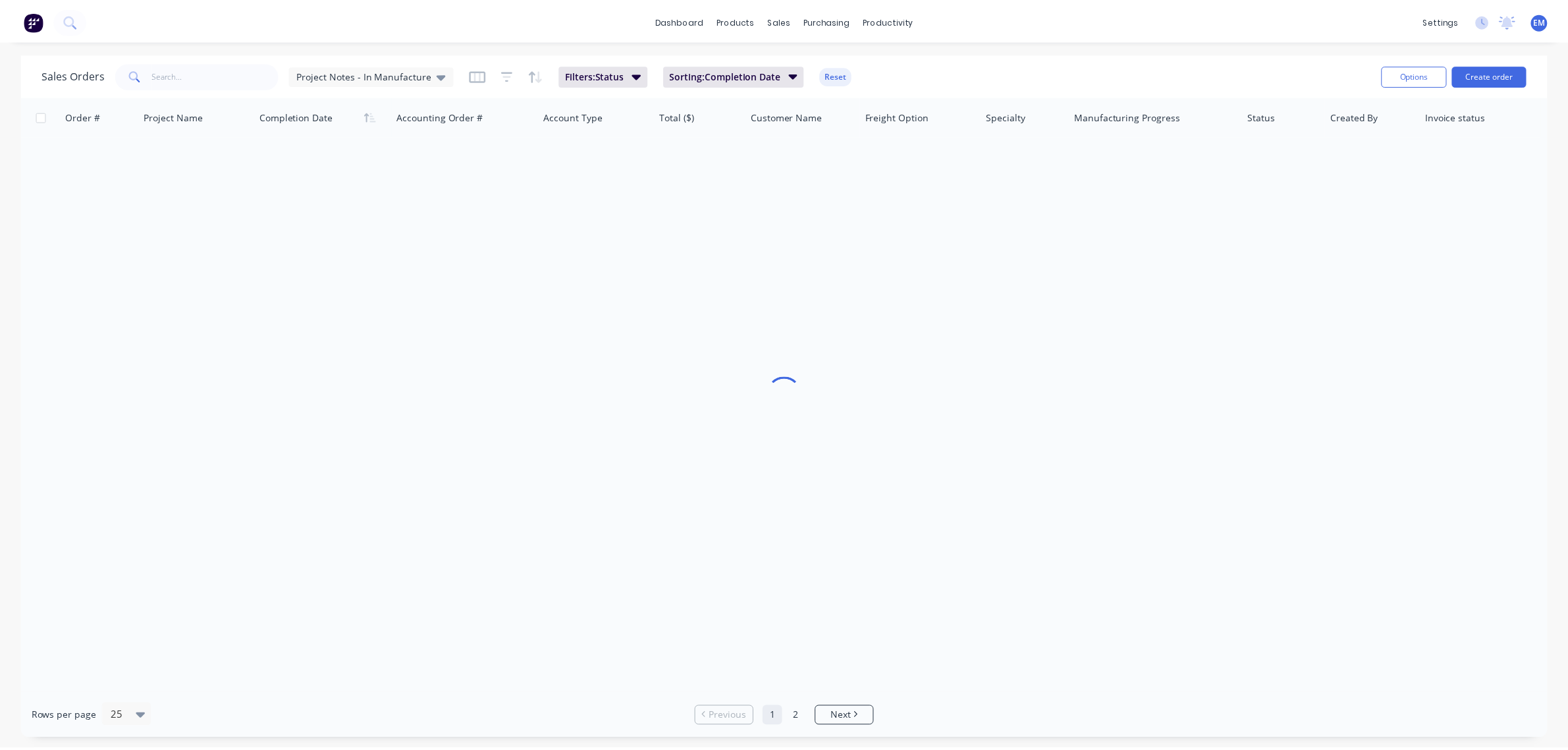
scroll to position [0, 0]
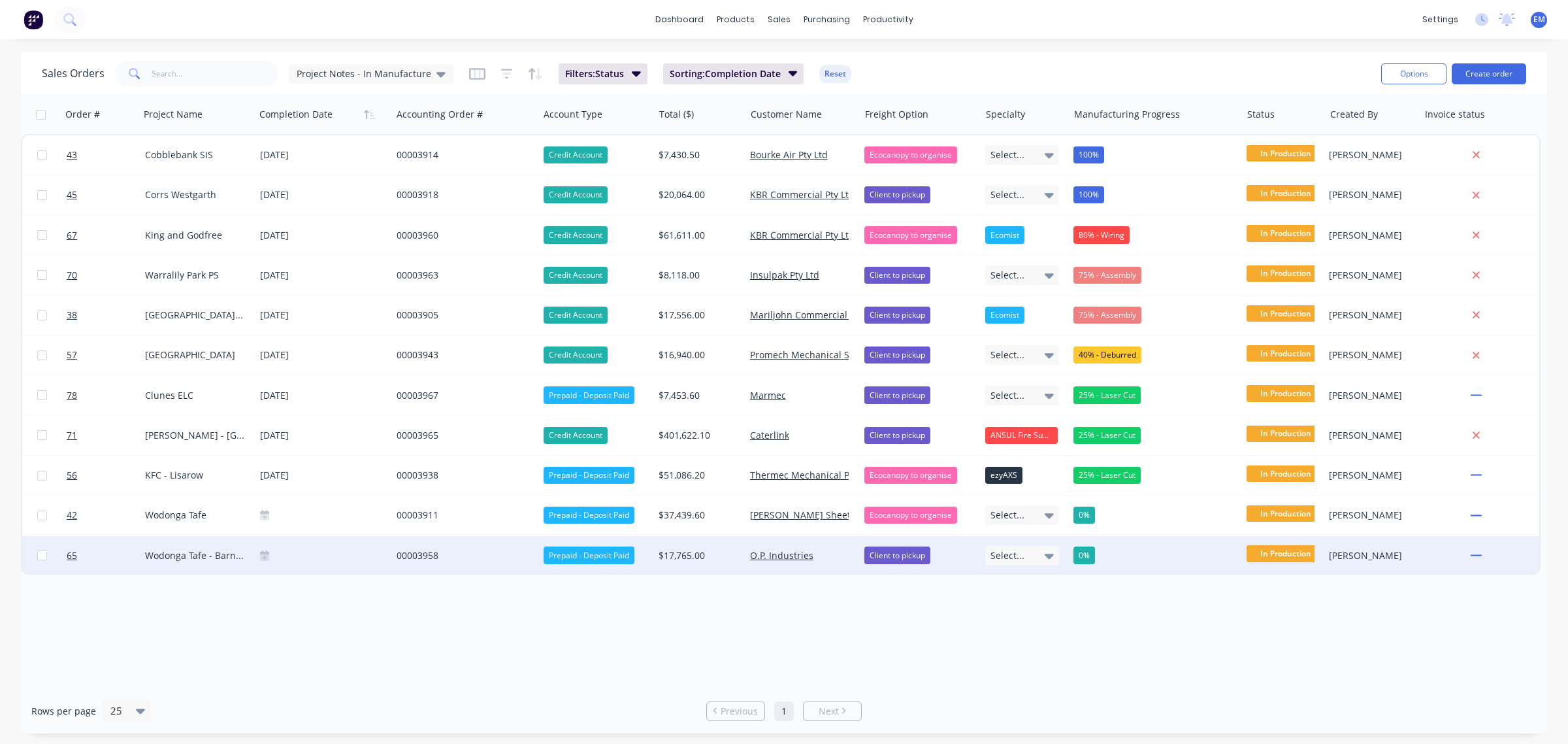
click at [429, 554] on div "00003958" at bounding box center [461, 555] width 130 height 13
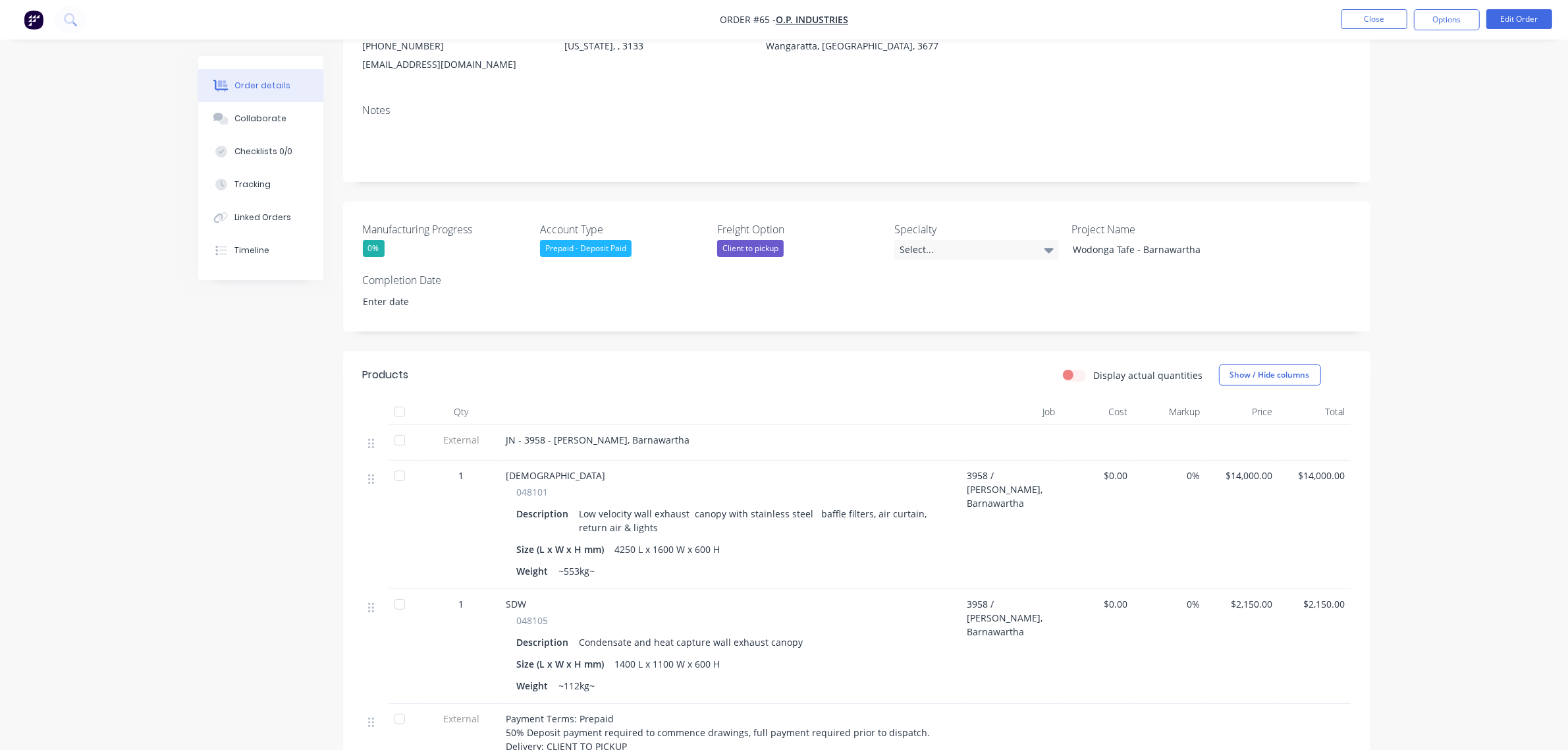
scroll to position [247, 0]
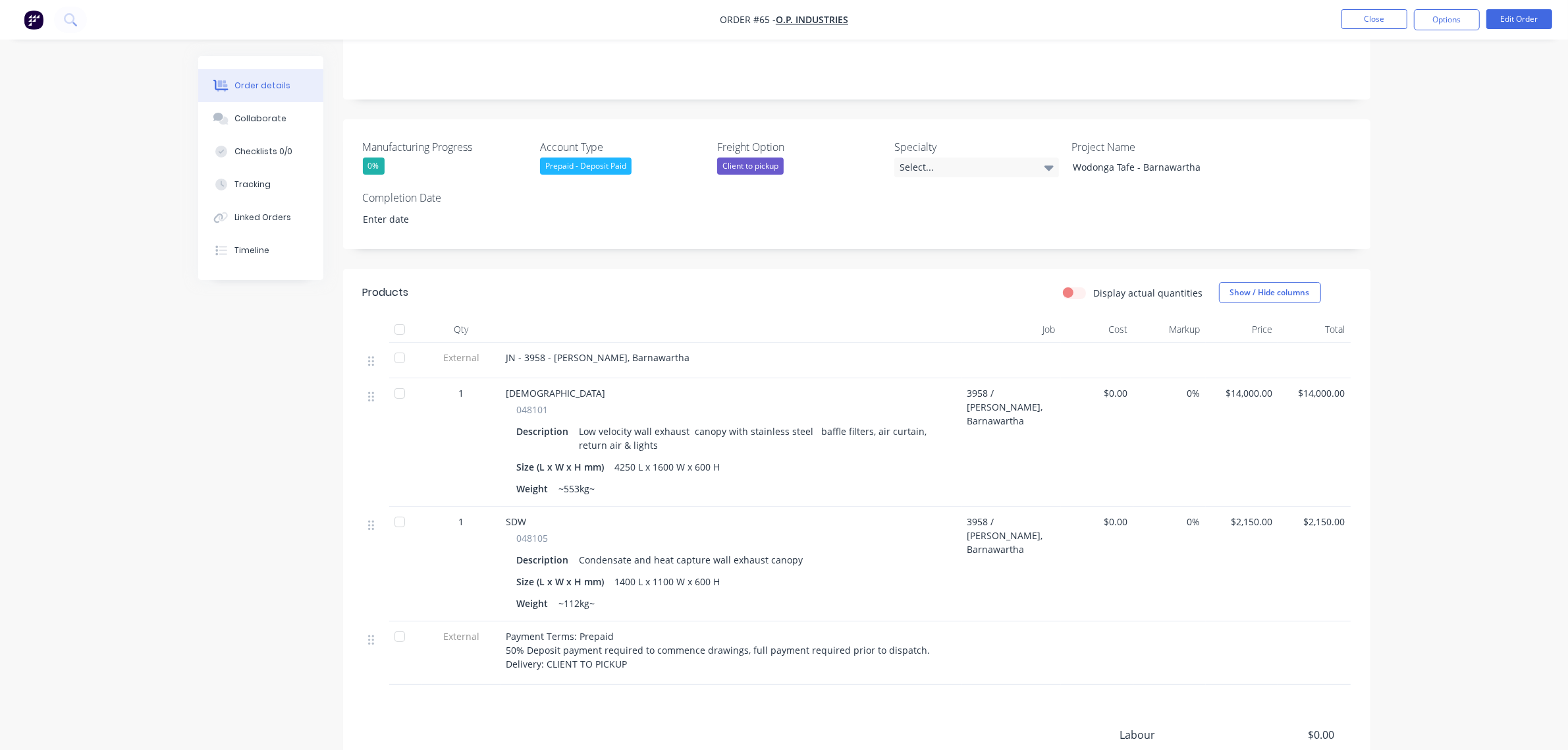
click at [374, 169] on div "0%" at bounding box center [374, 166] width 22 height 17
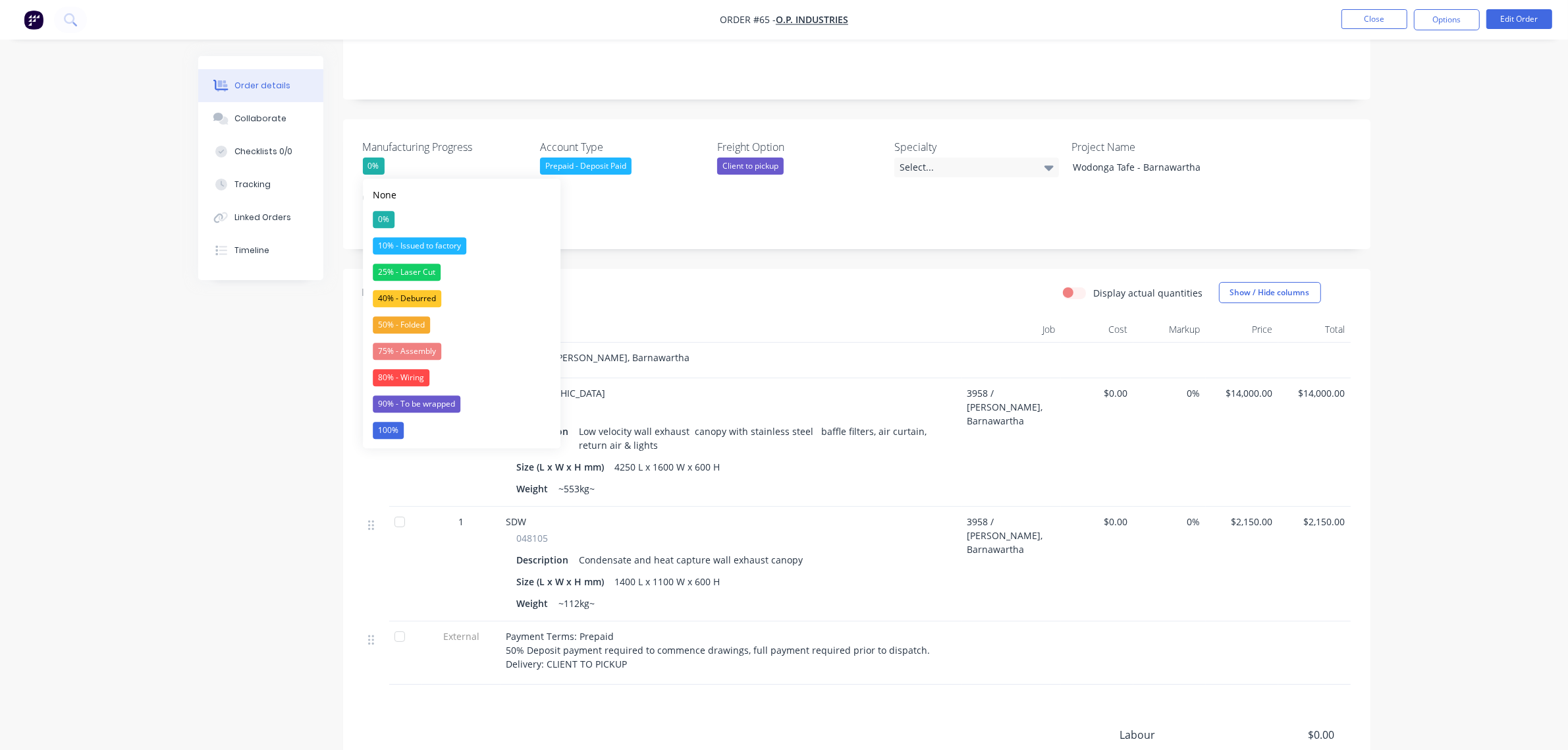
click at [433, 126] on div "Manufacturing Progress 0% Account Type Prepaid - Deposit Paid Freight Option Cl…" at bounding box center [856, 185] width 1027 height 130
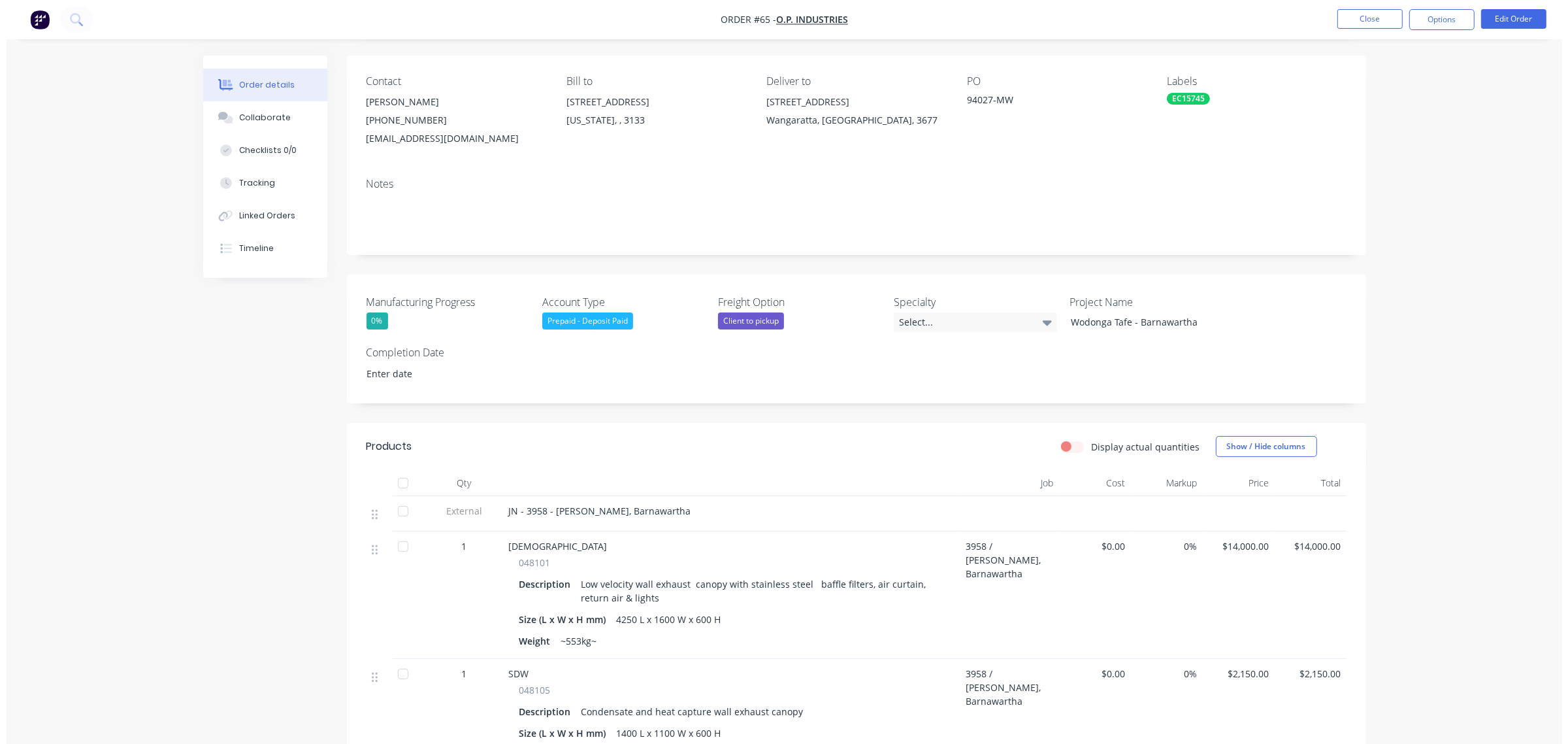
scroll to position [0, 0]
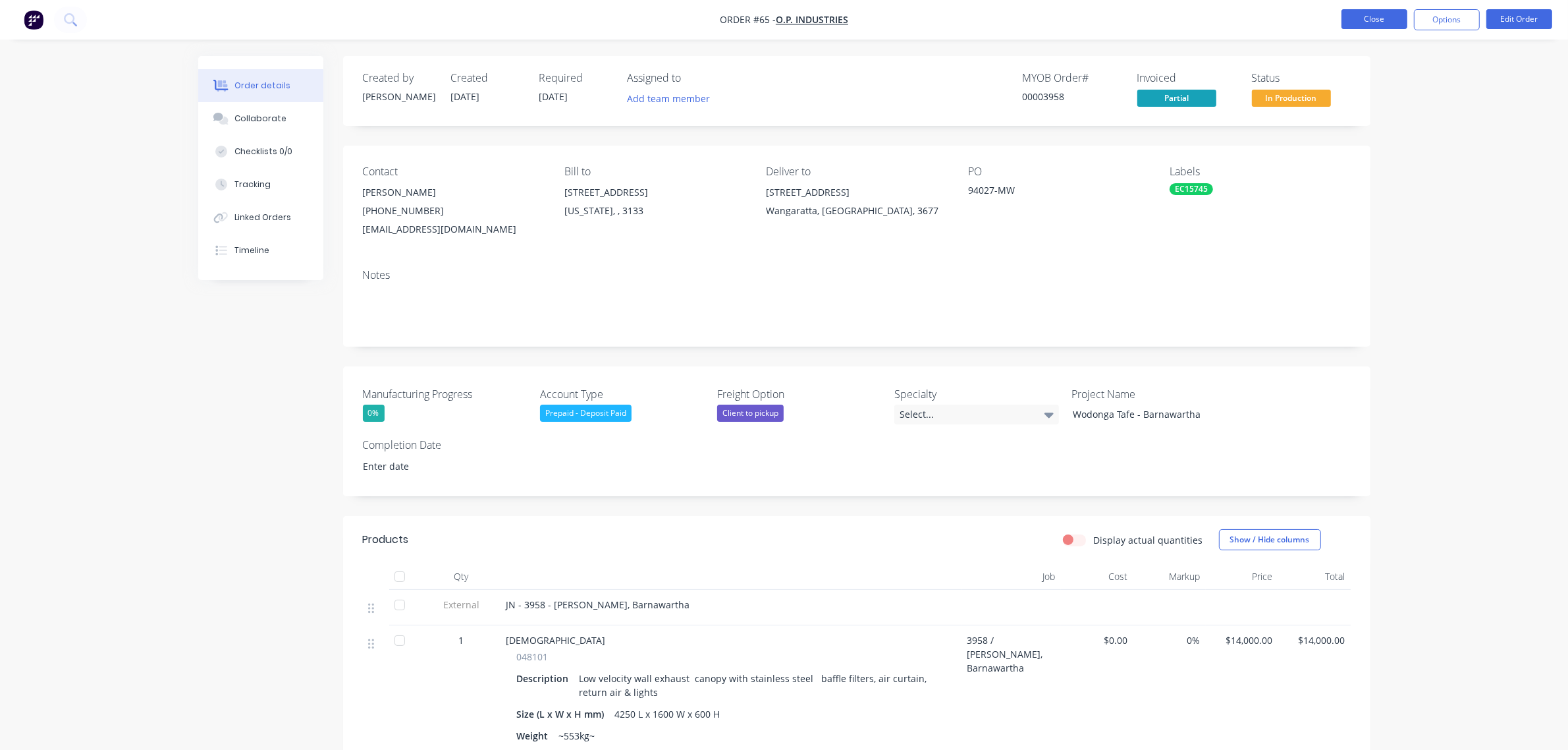
click at [1359, 24] on button "Close" at bounding box center [1375, 19] width 66 height 20
